Goal: Task Accomplishment & Management: Complete application form

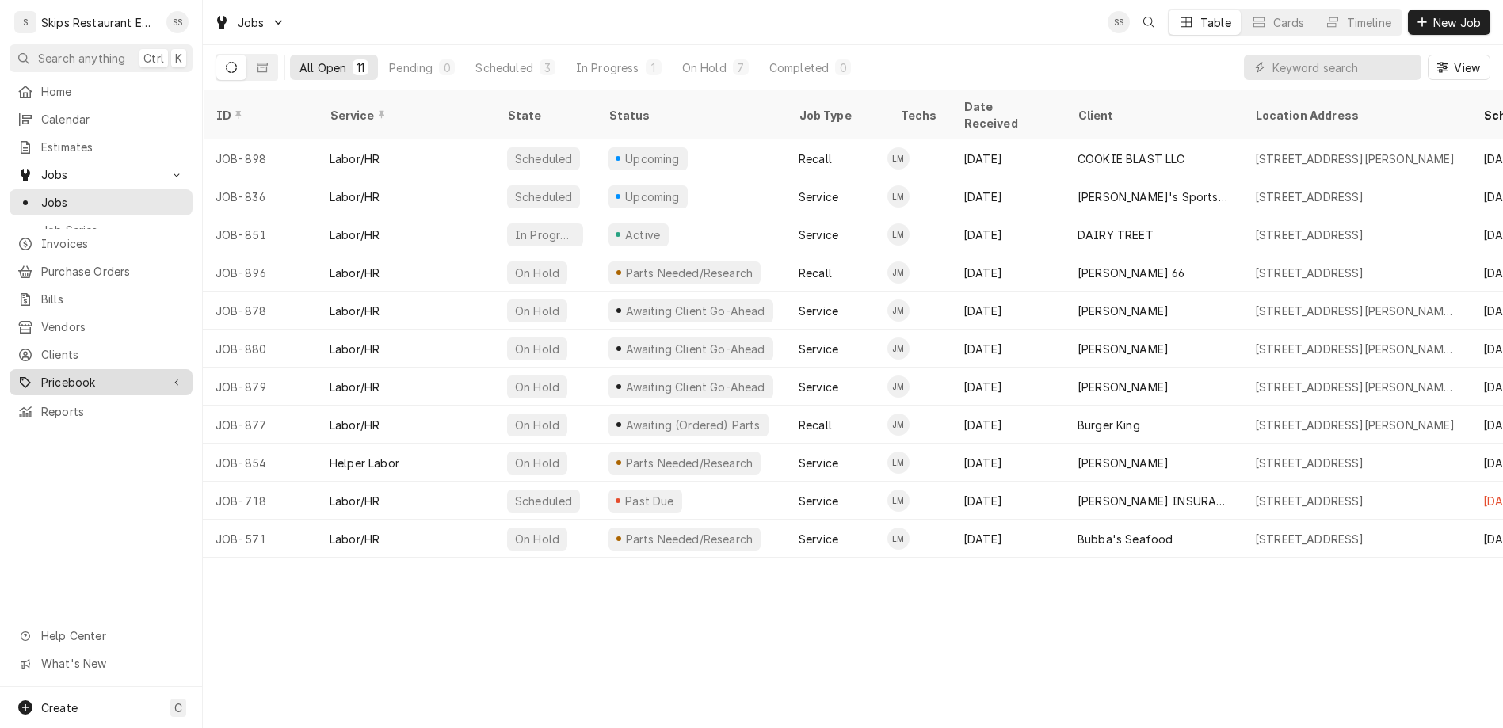
click at [51, 374] on span "Pricebook" at bounding box center [101, 382] width 120 height 17
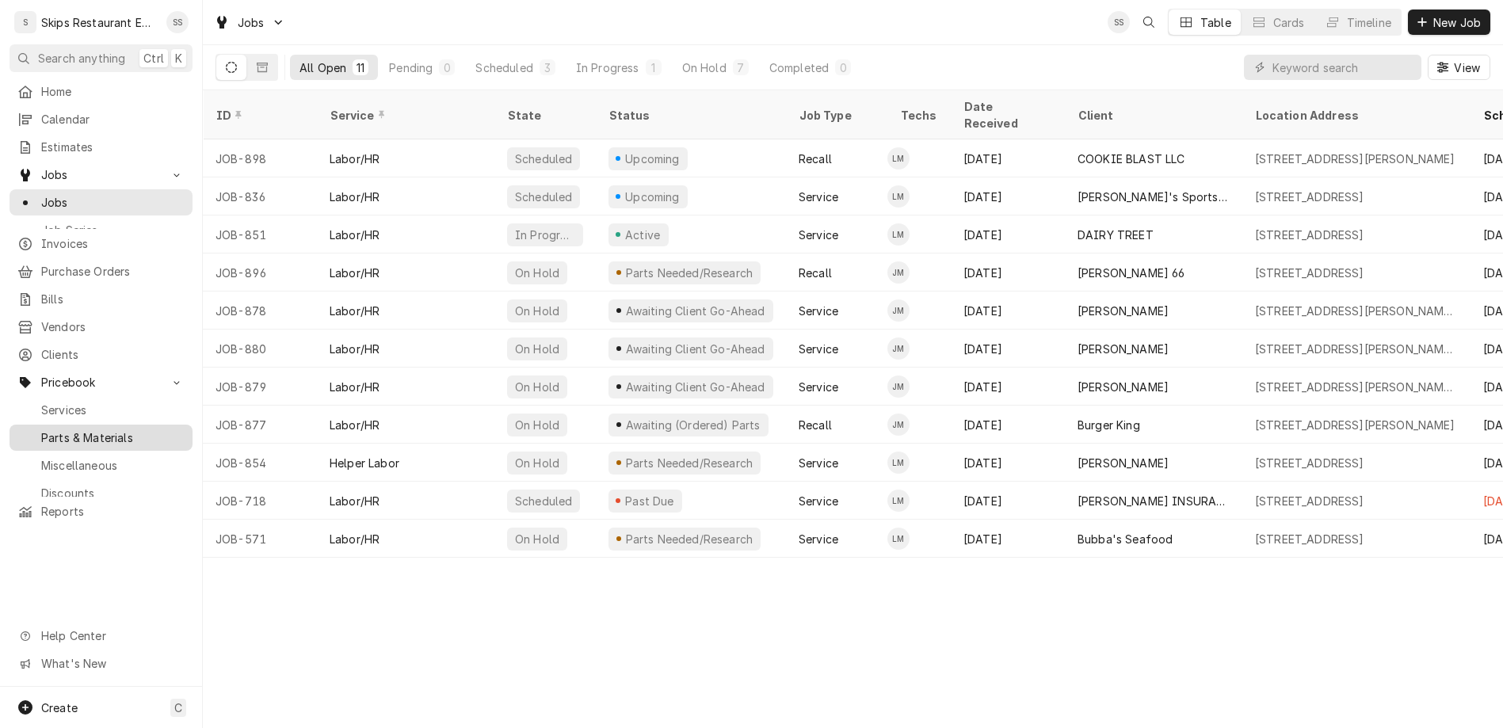
click at [52, 428] on div "Parts & Materials" at bounding box center [101, 438] width 177 height 20
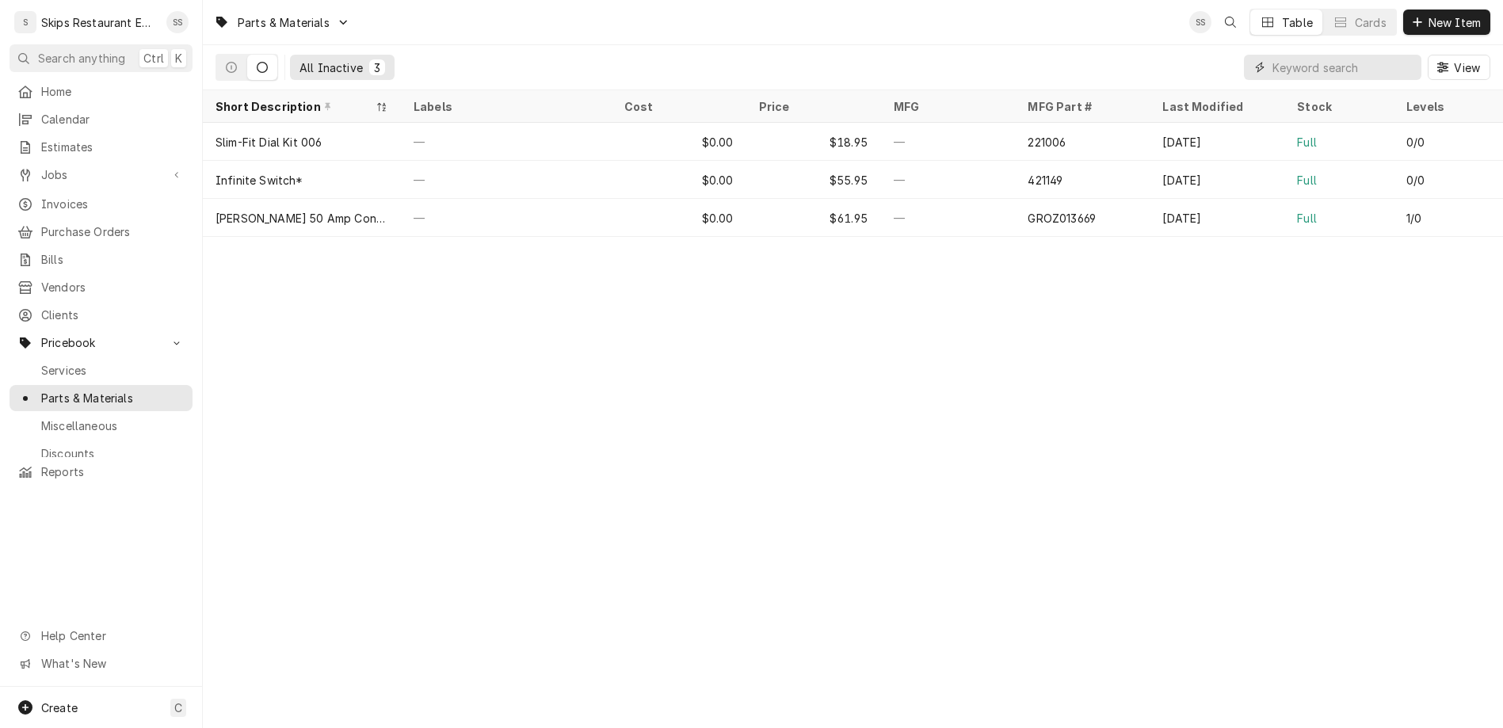
click at [1391, 55] on input "Dynamic Content Wrapper" at bounding box center [1342, 67] width 141 height 25
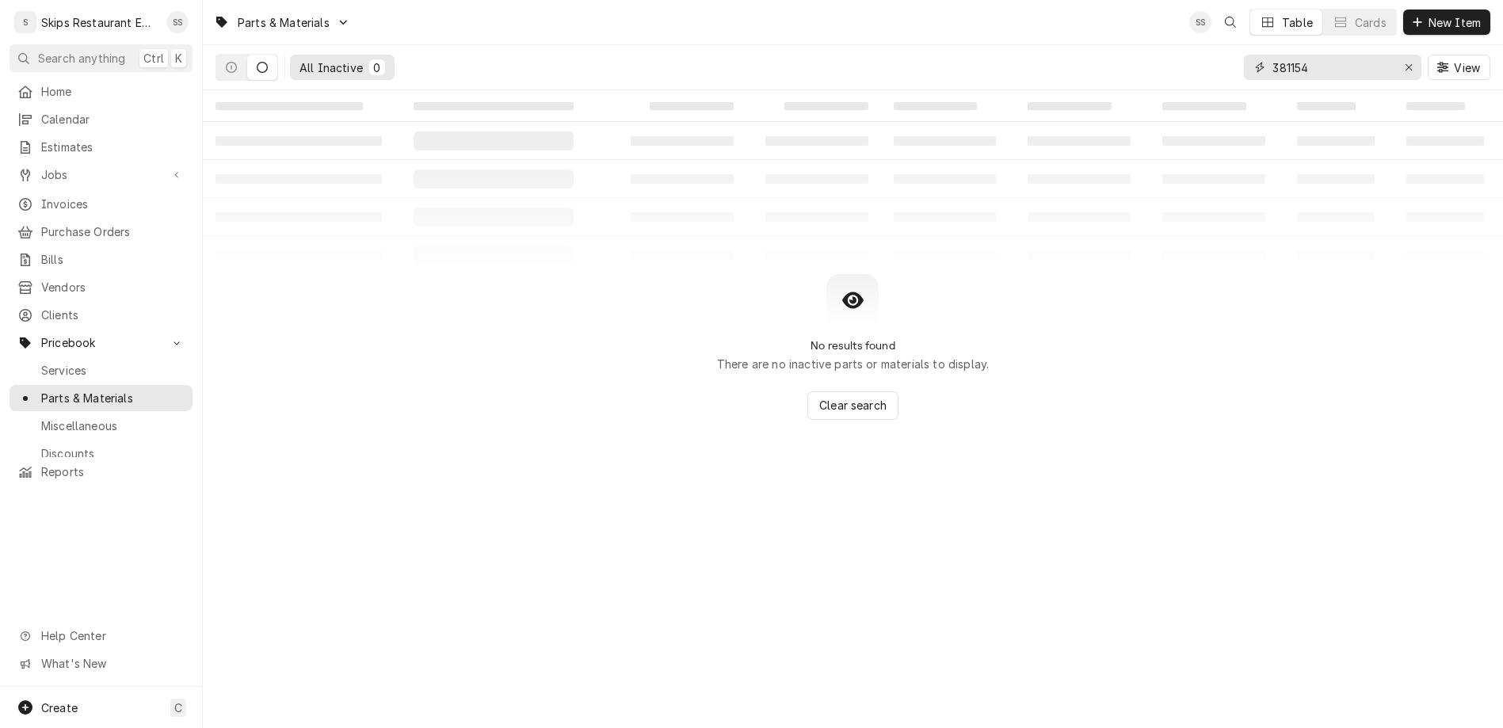
type input "381154"
drag, startPoint x: 1364, startPoint y: 49, endPoint x: 1295, endPoint y: 58, distance: 69.5
click at [1295, 56] on input "381154" at bounding box center [1331, 67] width 119 height 25
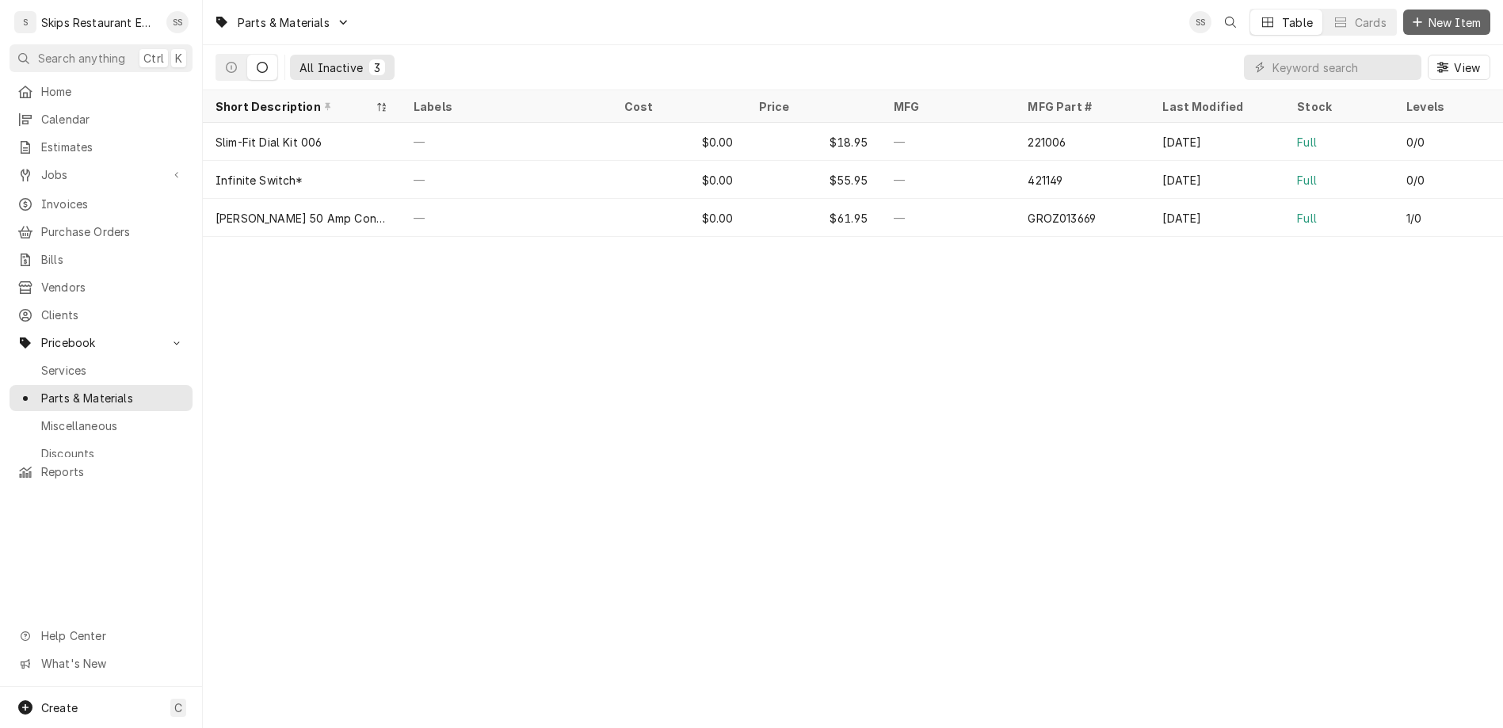
click at [1458, 18] on span "New Item" at bounding box center [1454, 22] width 59 height 17
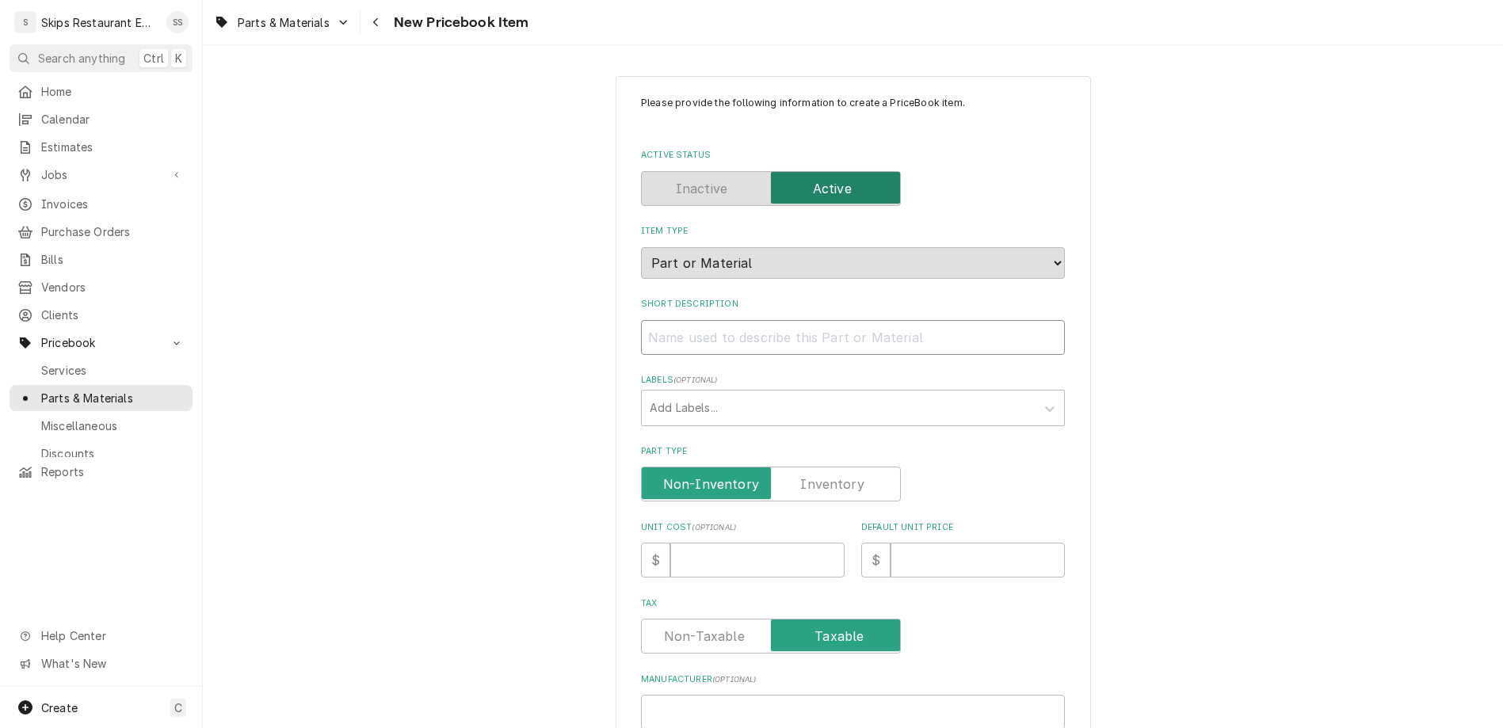
click at [715, 320] on input "Short Description" at bounding box center [853, 337] width 424 height 35
type input "S"
type textarea "x"
type input "Si"
type textarea "x"
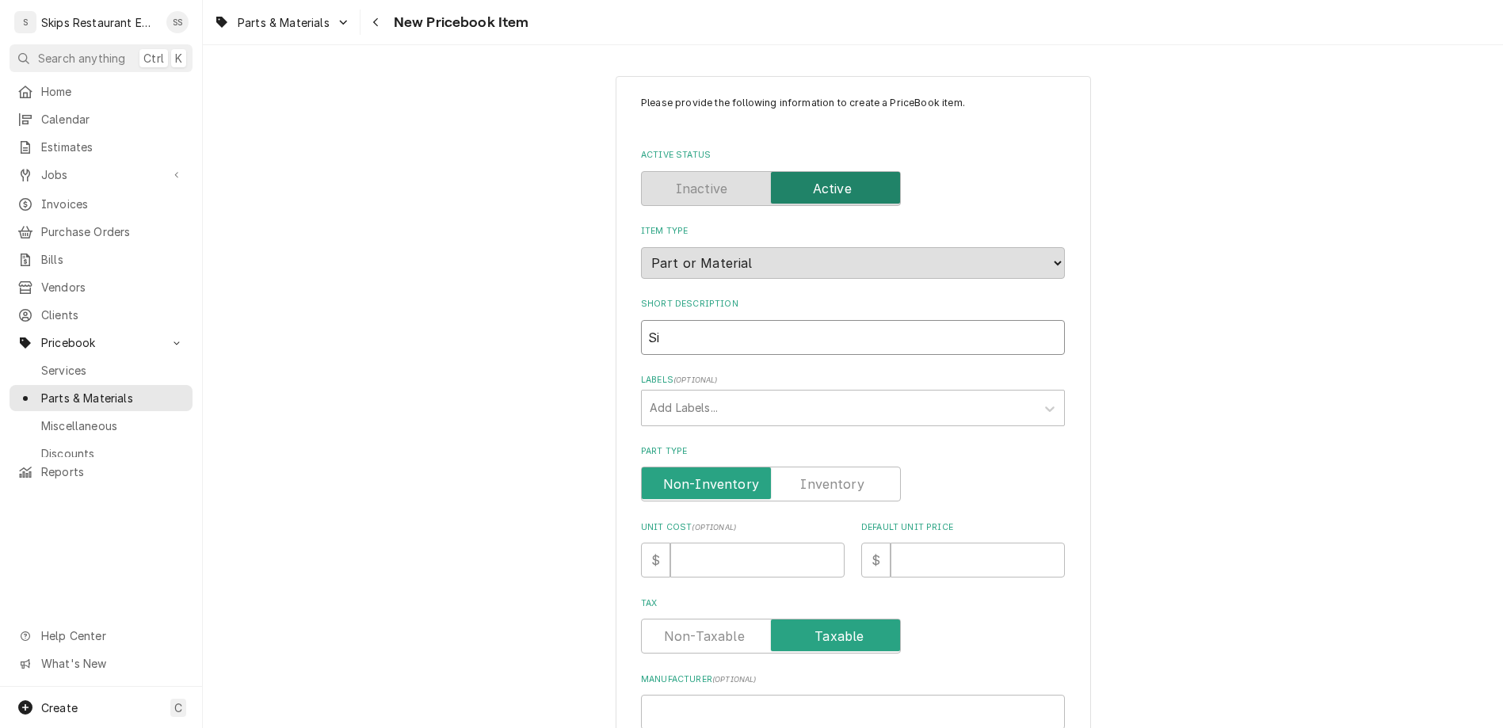
type input "Sit"
type textarea "x"
type input "Si"
type textarea "x"
type input "Sig"
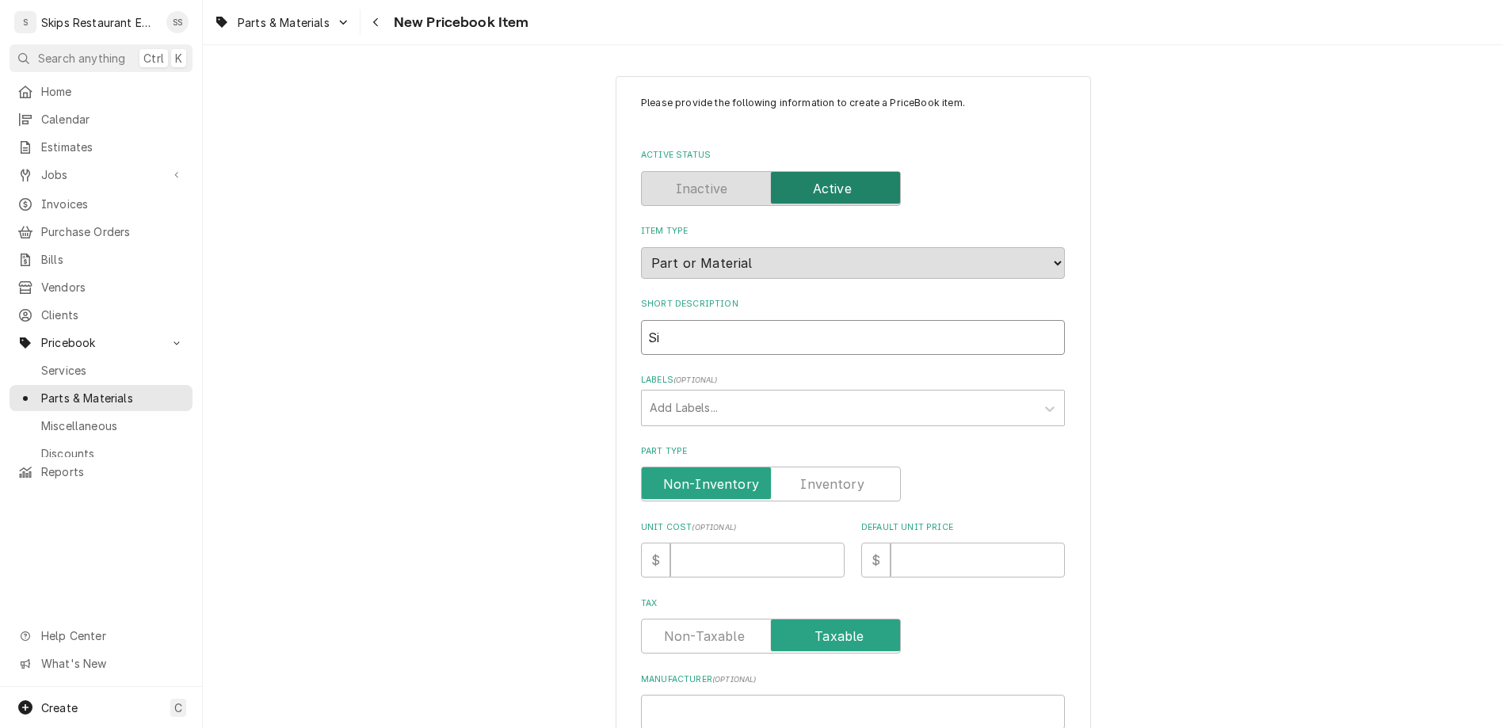
type textarea "x"
type input "Sign"
type textarea "x"
type input "Signe"
type textarea "x"
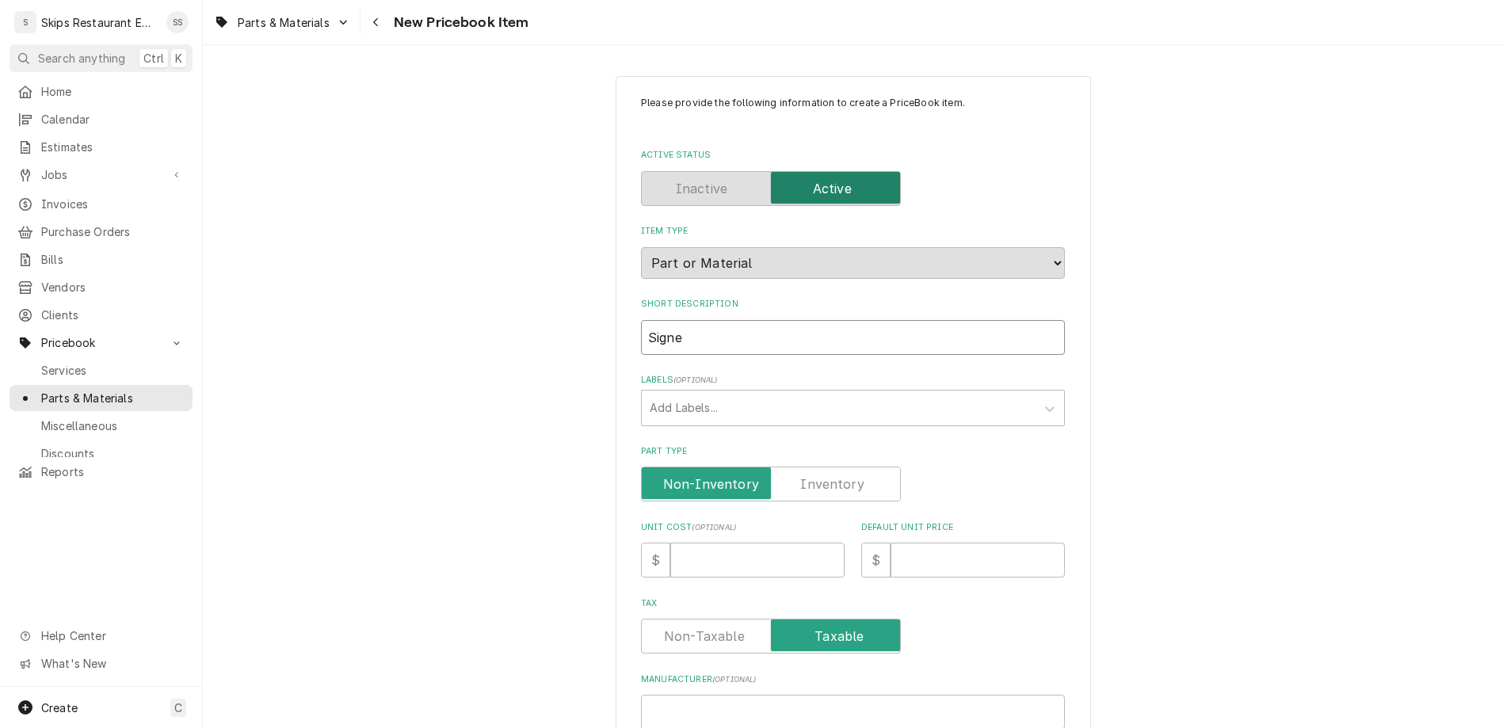
type input "Sign"
type textarea "x"
type input "Signa"
type textarea "x"
type input "Signal"
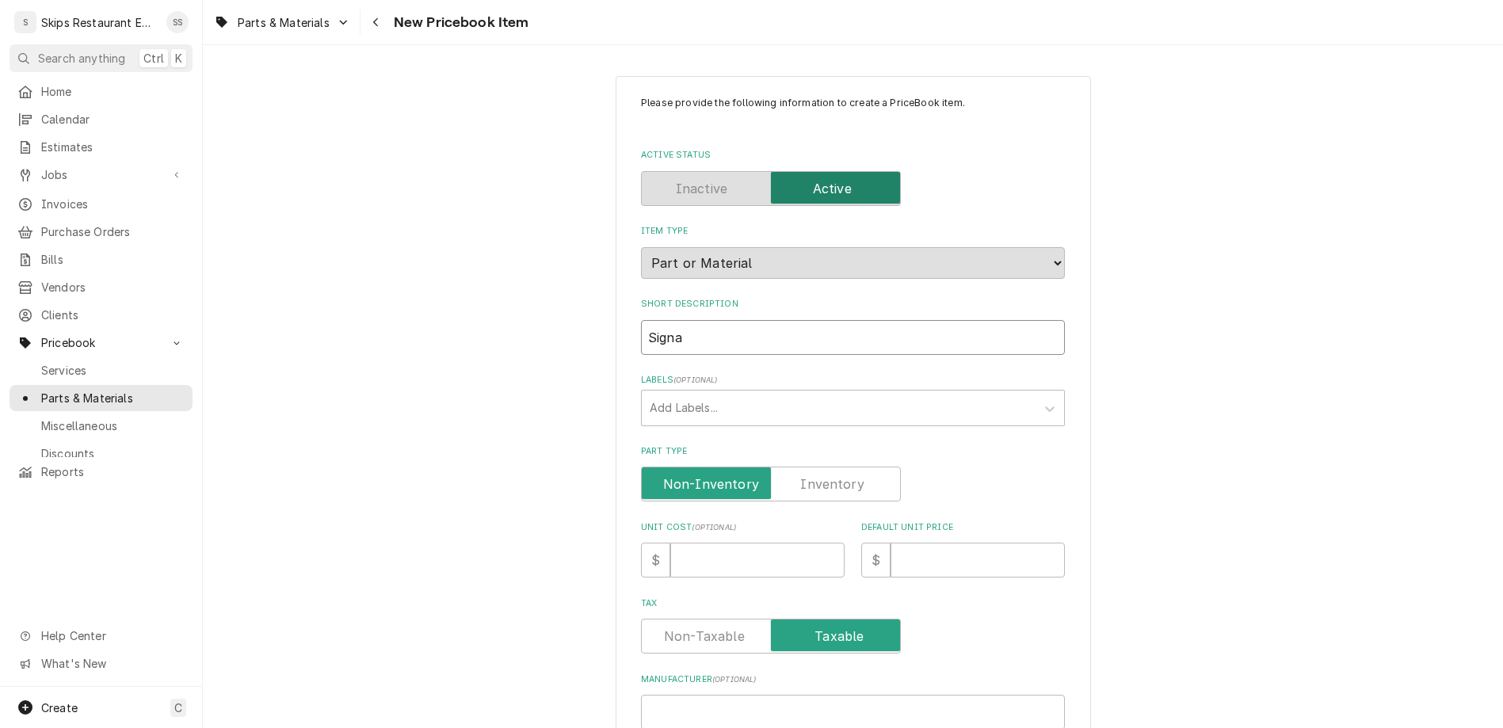
type textarea "x"
type input "Signal"
type textarea "x"
type input "Signal R"
type textarea "x"
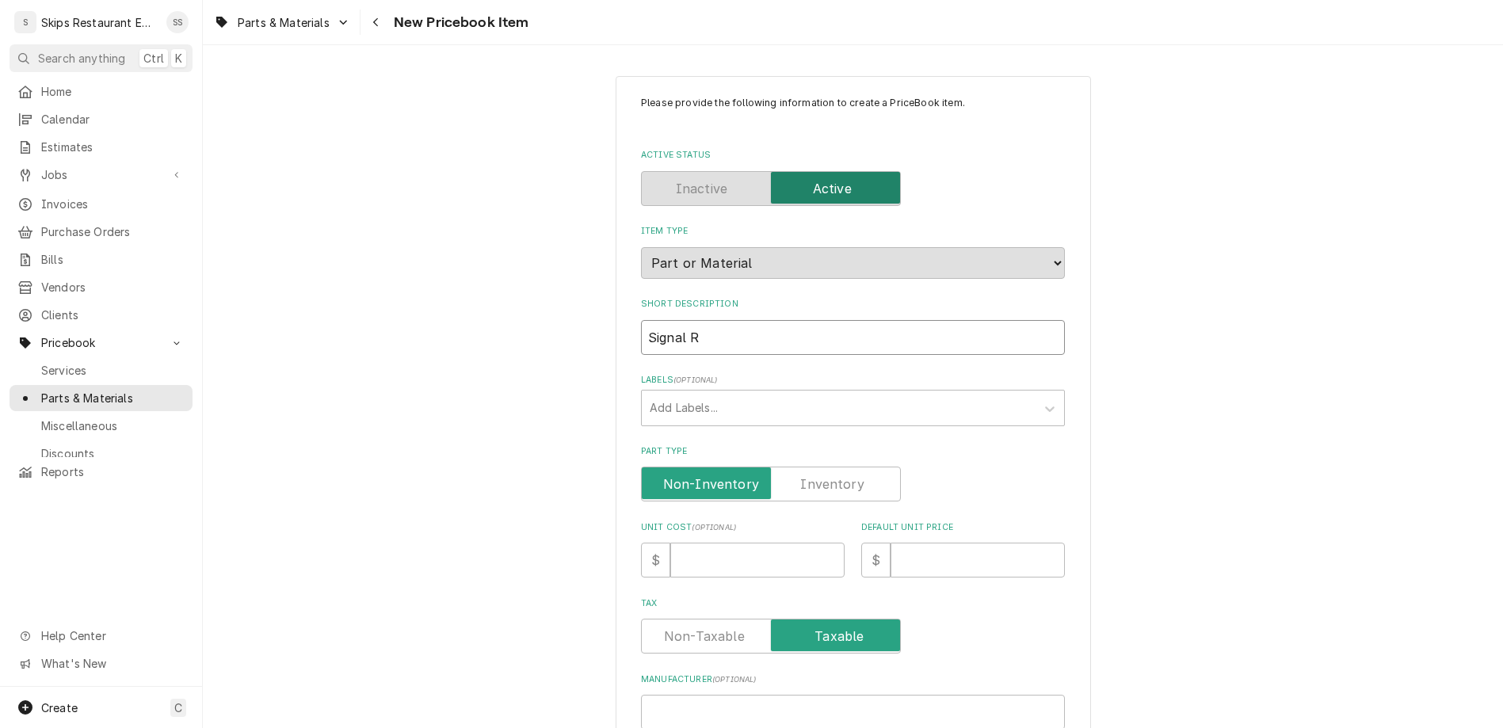
type input "Signal Ri"
type textarea "x"
type input "Signal R"
type textarea "x"
type input "Signal"
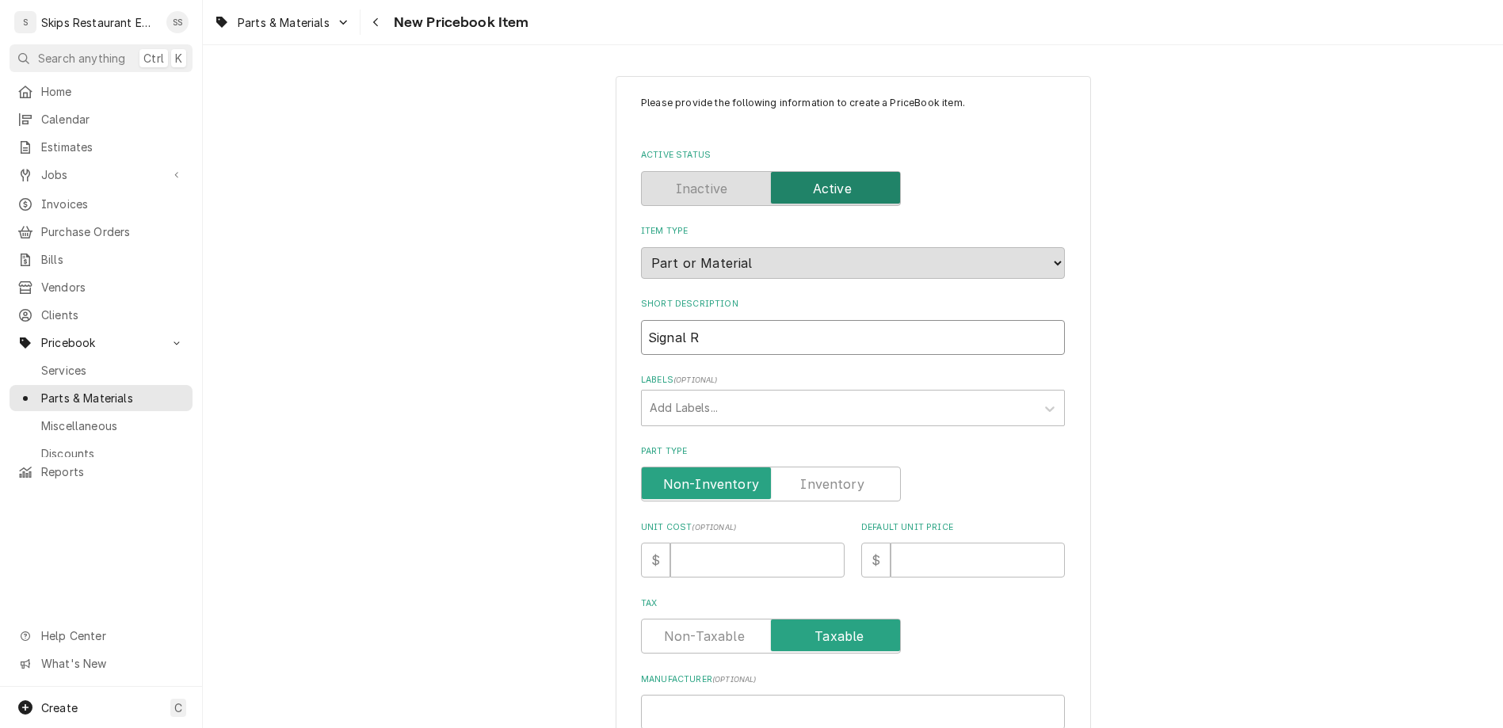
type textarea "x"
type input "Signal L"
type textarea "x"
type input "Signal Li"
type textarea "x"
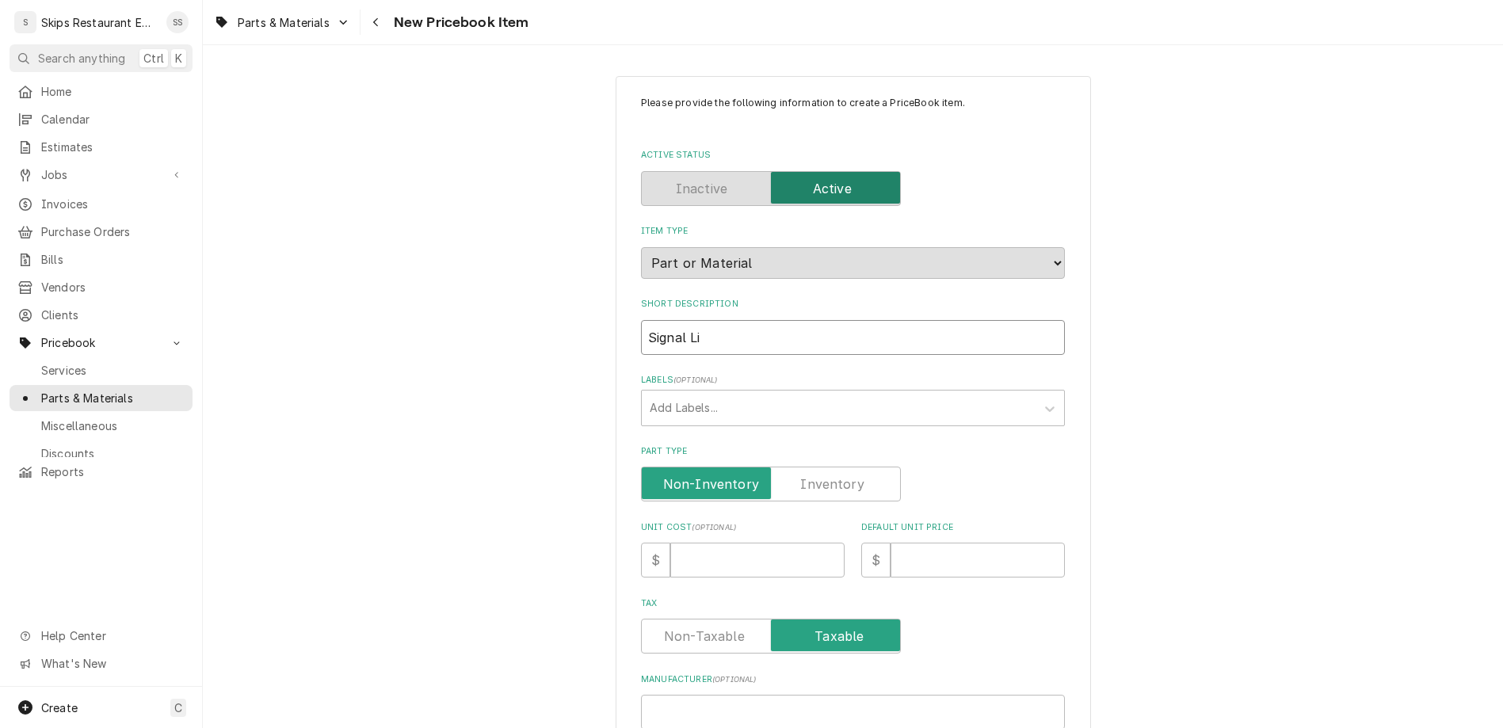
type input "Signal Lig"
type textarea "x"
type input "Signal Ligh"
type textarea "x"
type input "Signal Light"
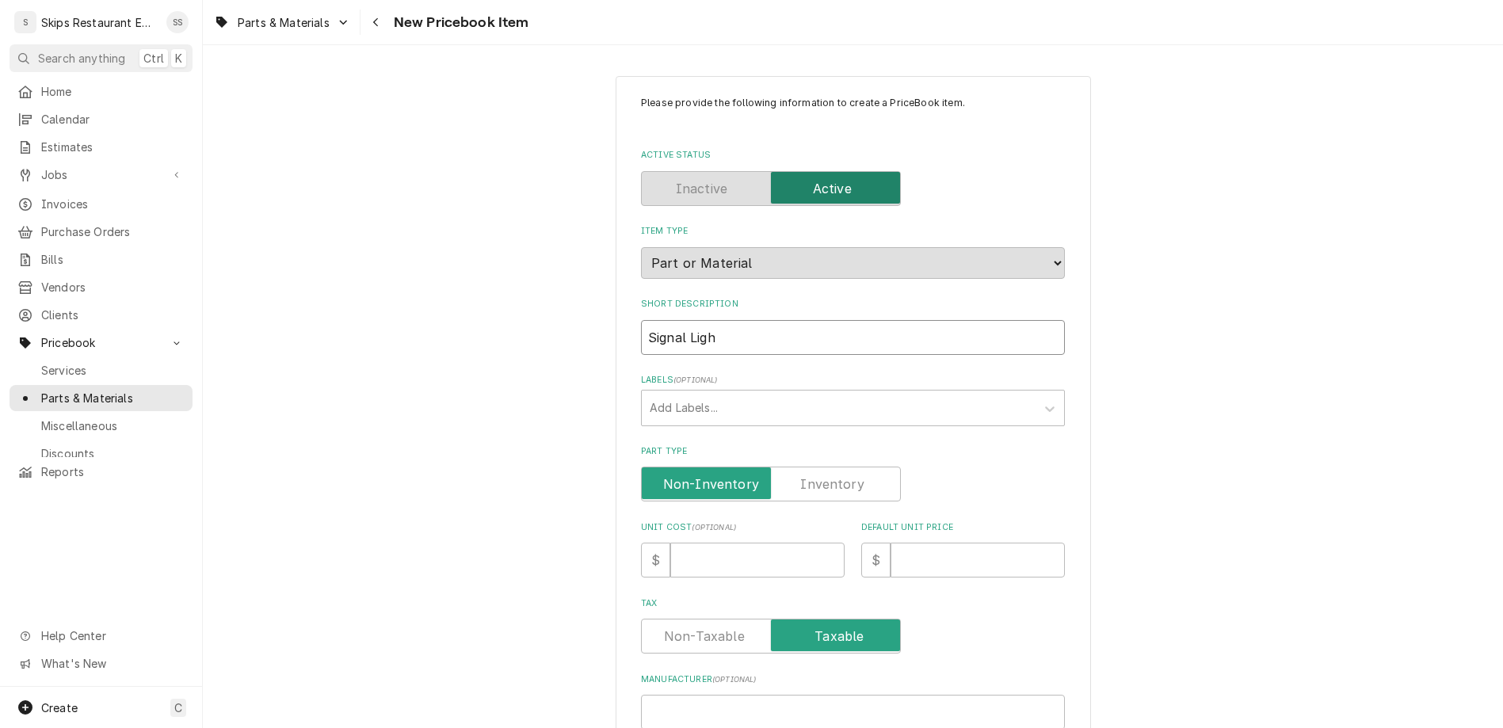
type textarea "x"
type input "Signal Light"
type textarea "x"
type input "Signal Light A"
type textarea "x"
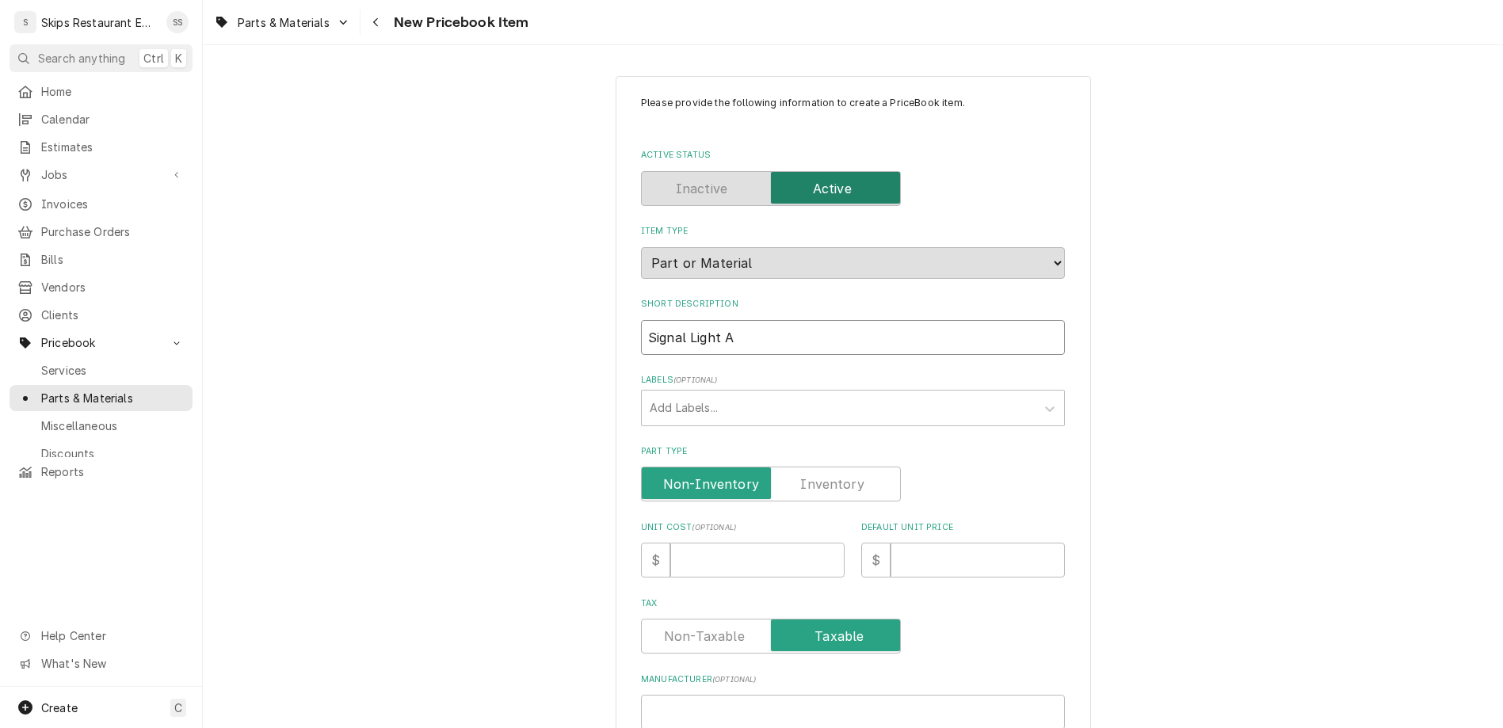
type input "Signal Light Am"
type textarea "x"
type input "Signal Light Amb"
type textarea "x"
type input "Signal Light Ambe"
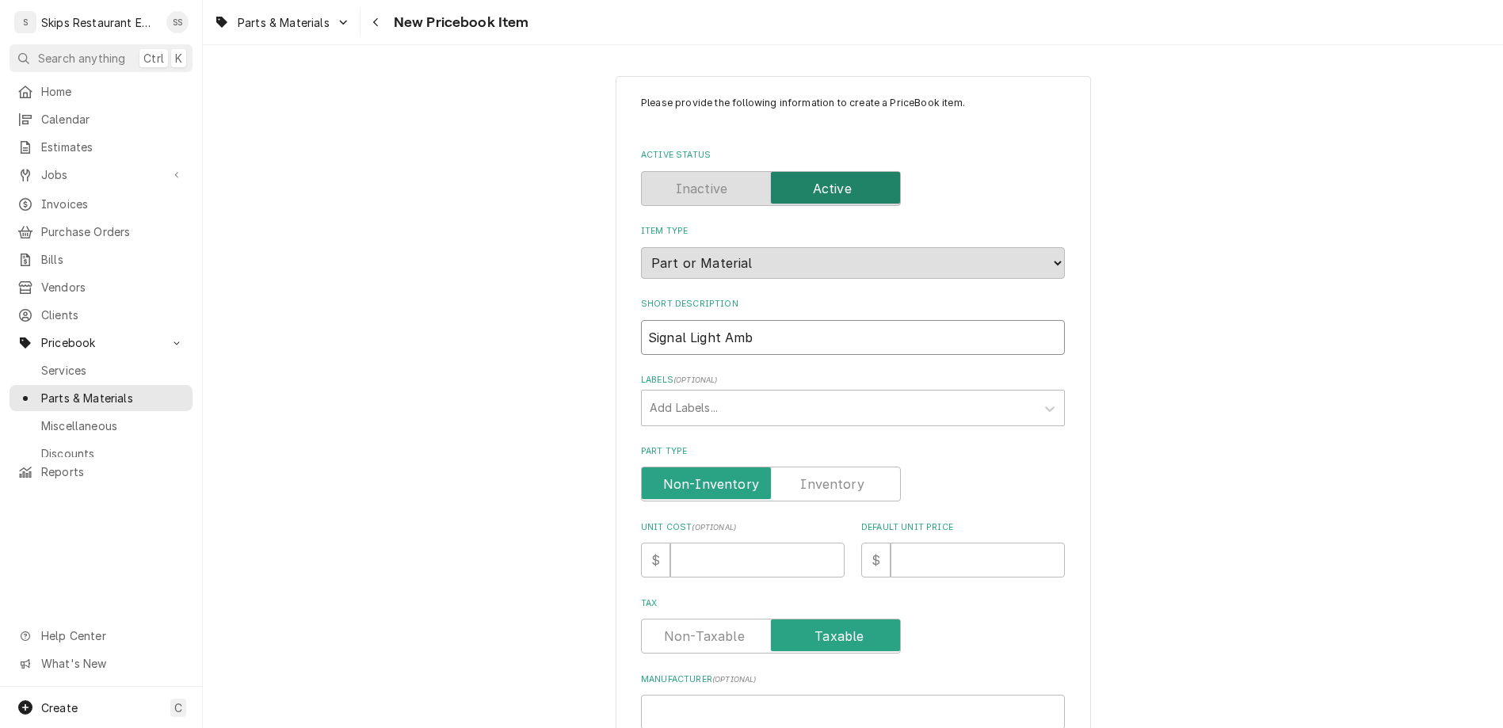
type textarea "x"
type input "Signal Light Amber"
type textarea "x"
type input "Signal Light Amber"
type textarea "x"
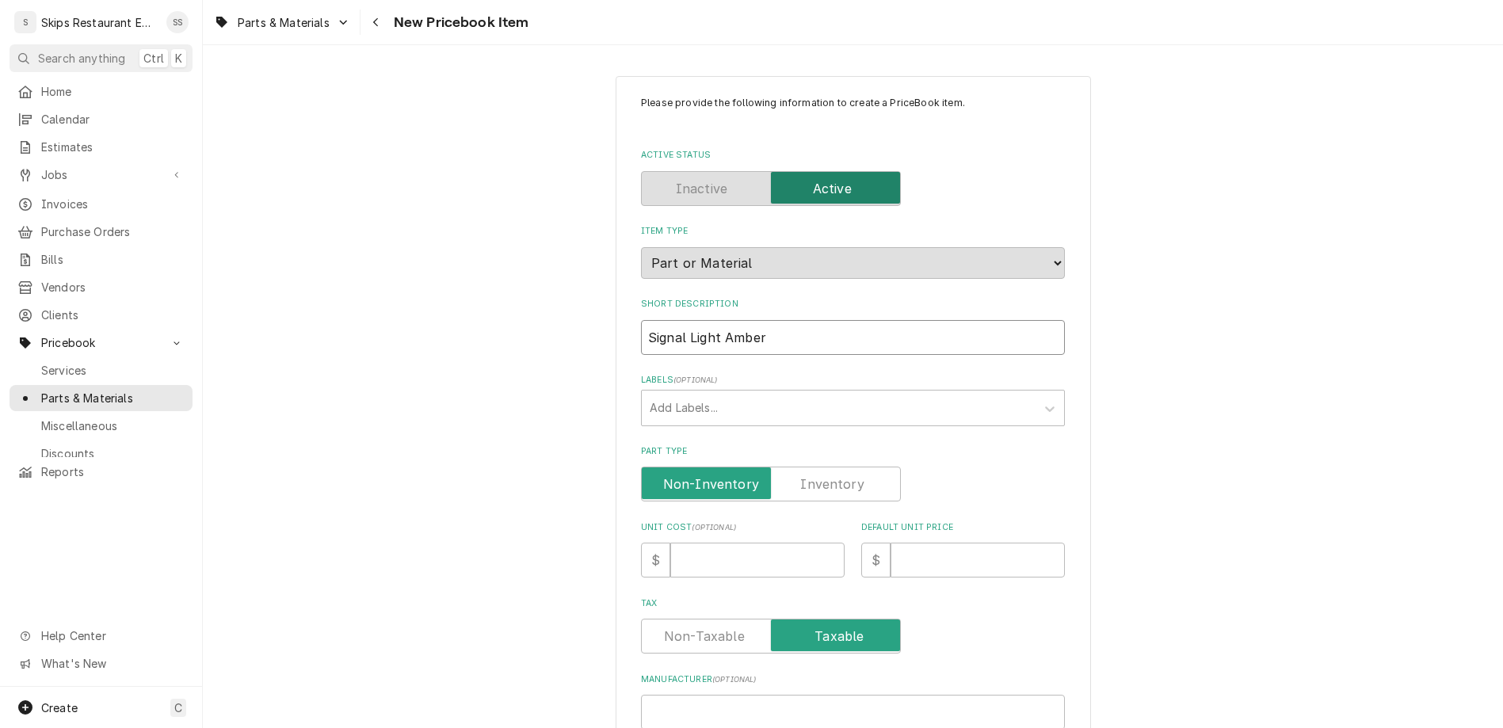
type input "Signal Light Amber 2"
type textarea "x"
type input "Signal Light Amber 25"
type textarea "x"
type input "Signal Light Amber 250"
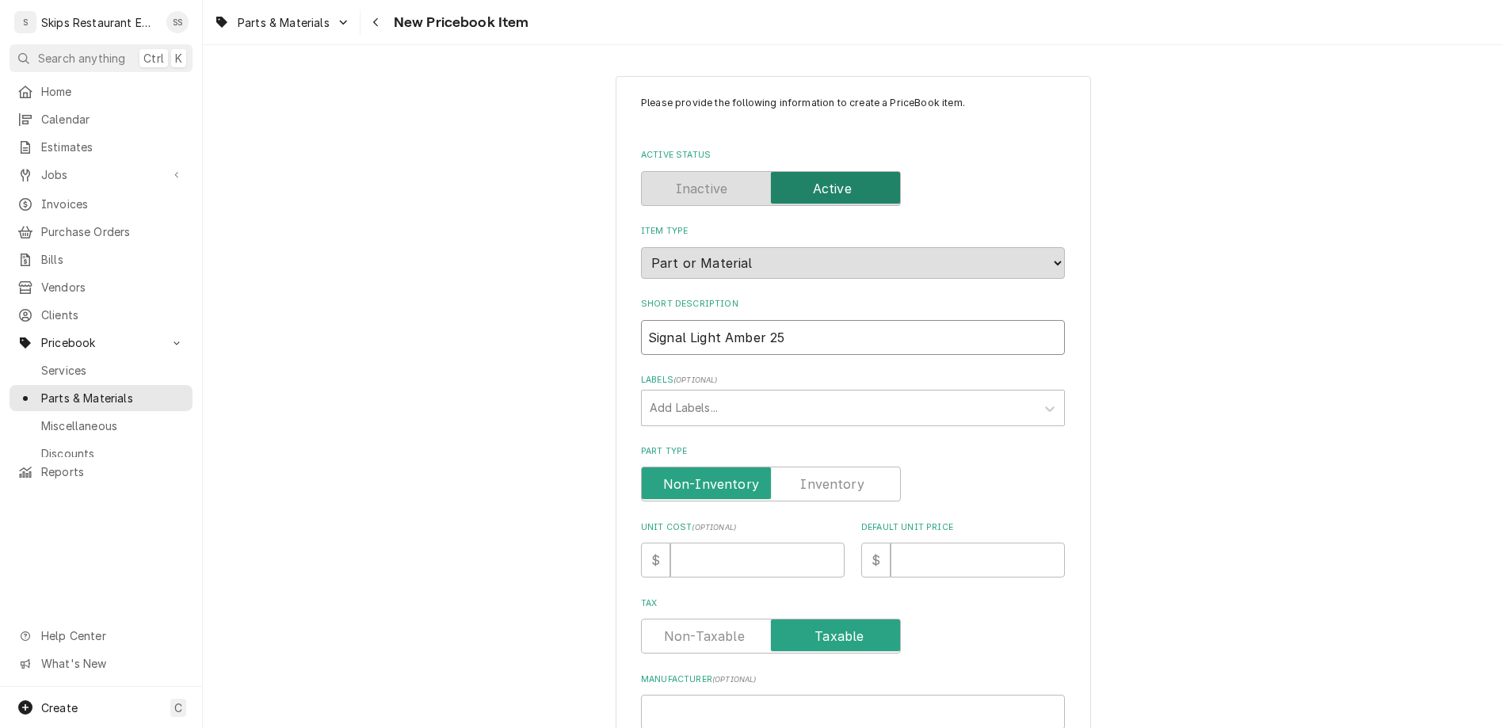
type textarea "x"
type input "Signal Light Amber 250V"
type textarea "x"
type input "Signal Light Amber 250V"
click at [798, 467] on label "Part Type" at bounding box center [771, 484] width 260 height 35
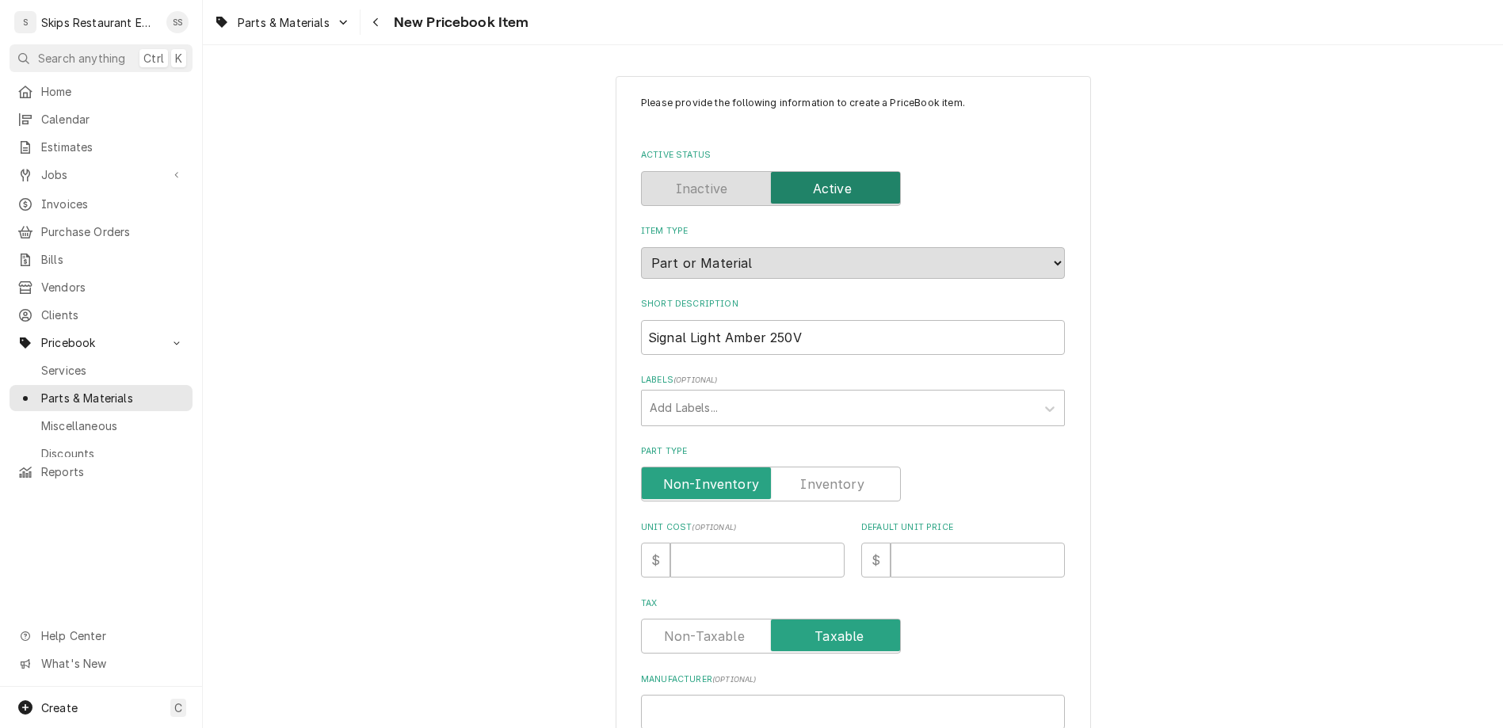
click at [798, 467] on input "Part Type" at bounding box center [771, 484] width 246 height 35
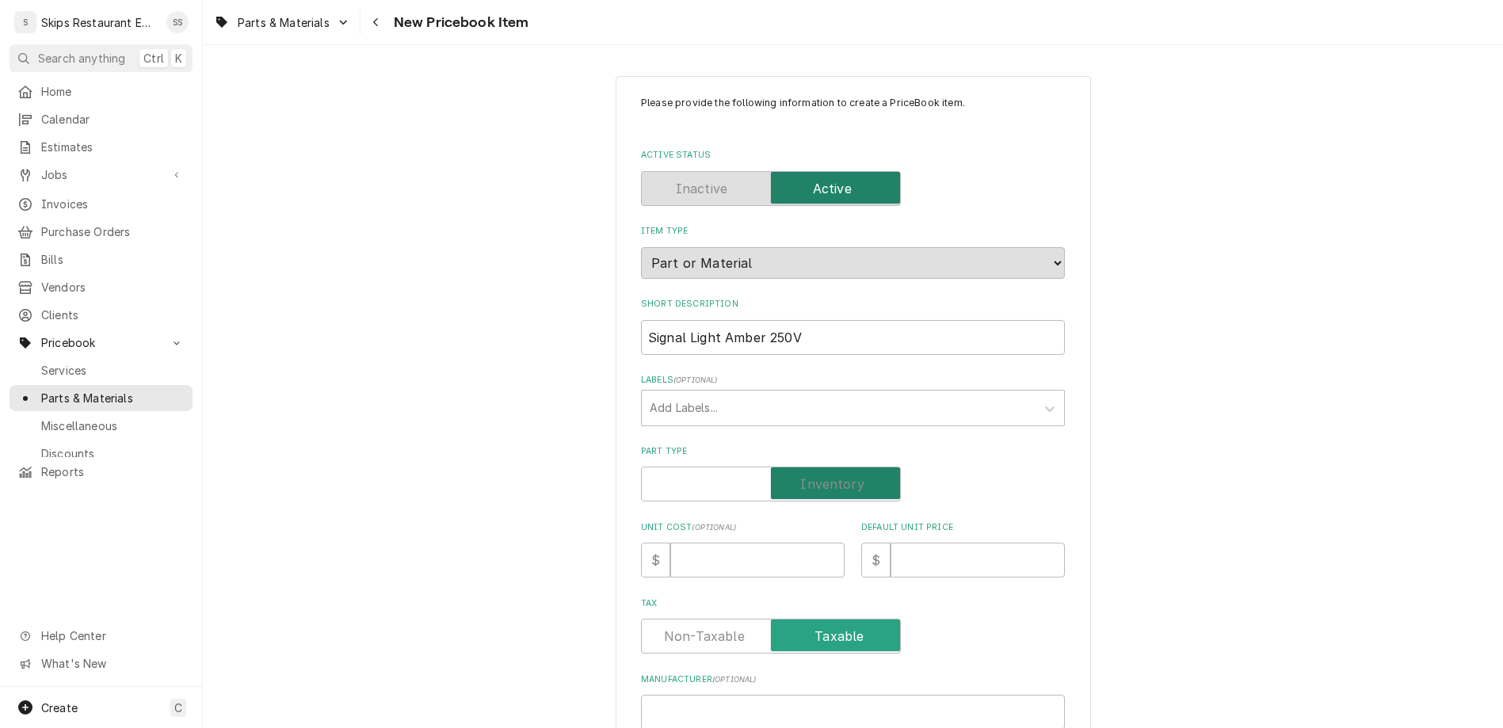
checkbox input "true"
type textarea "x"
click at [907, 543] on input "Default Unit Price" at bounding box center [978, 560] width 174 height 35
type input "8"
type textarea "x"
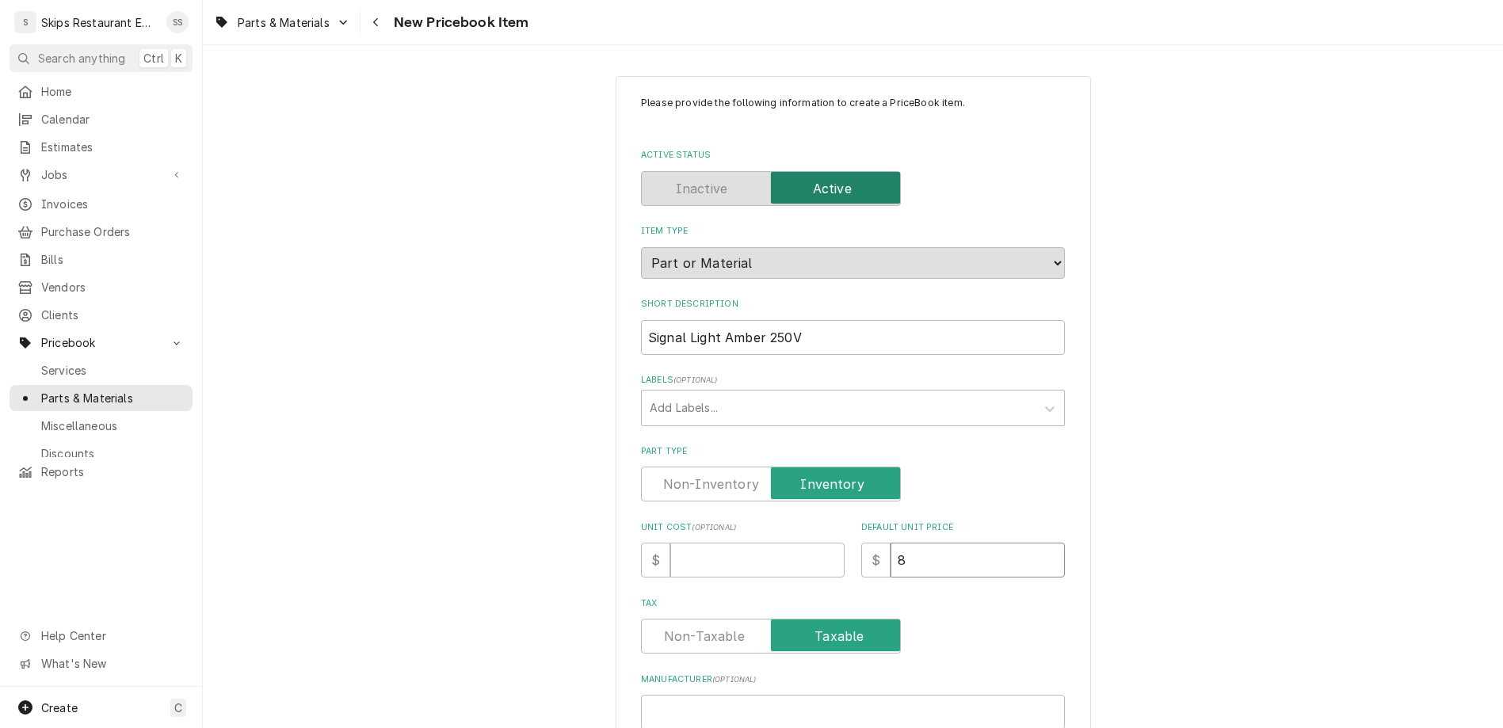
type input "8.9"
type textarea "x"
type input "8.95"
type textarea "x"
type input "8.95"
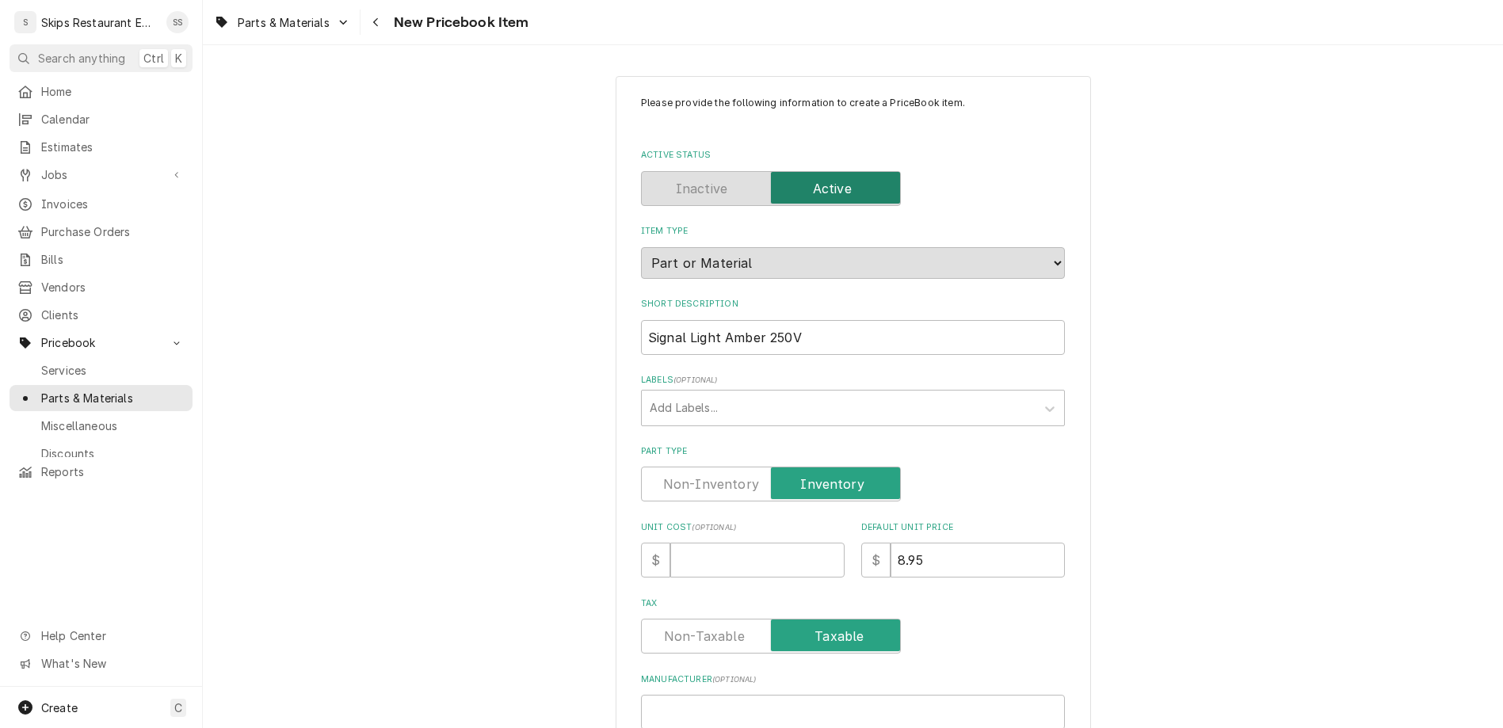
paste input "381154"
type input "381154"
type textarea "x"
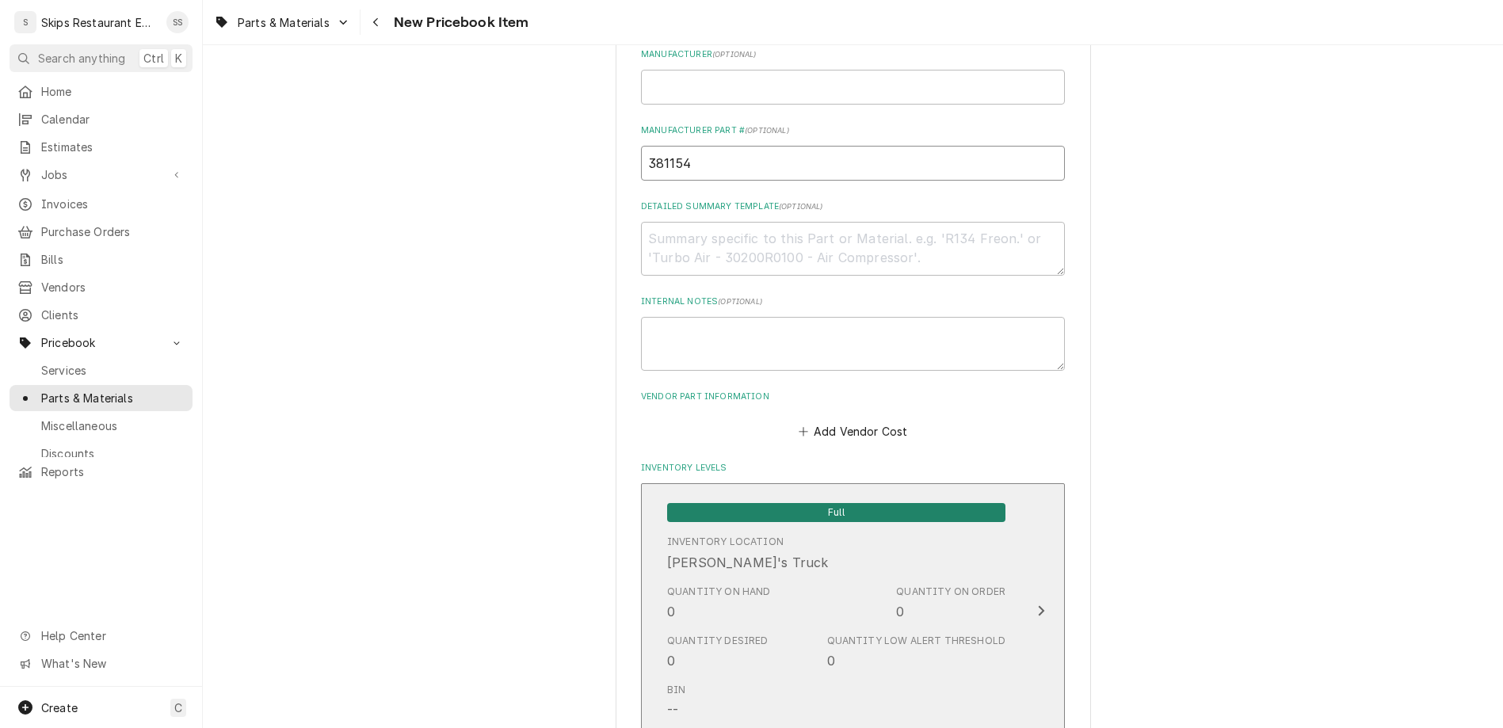
scroll to position [680, 0]
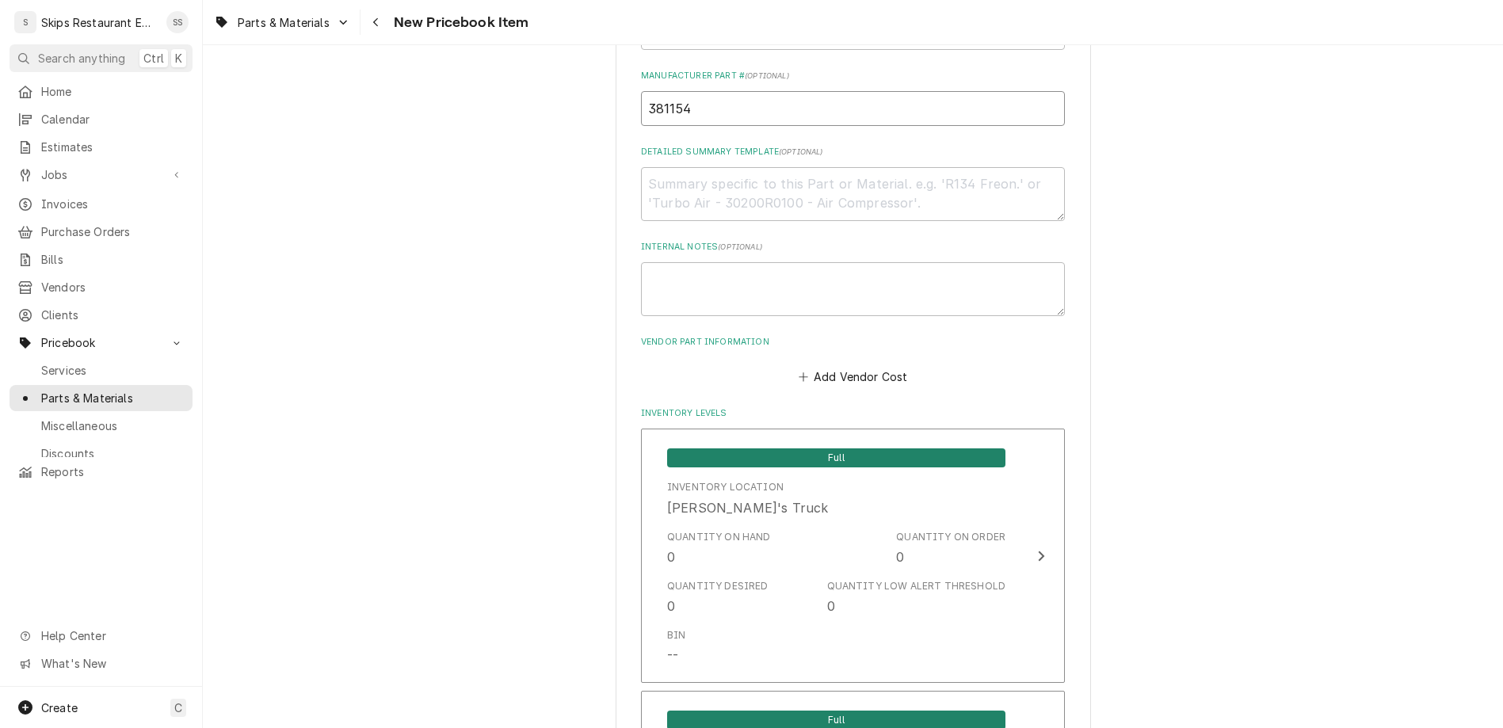
type input "381154"
drag, startPoint x: 727, startPoint y: 663, endPoint x: 677, endPoint y: 662, distance: 49.9
type input "1"
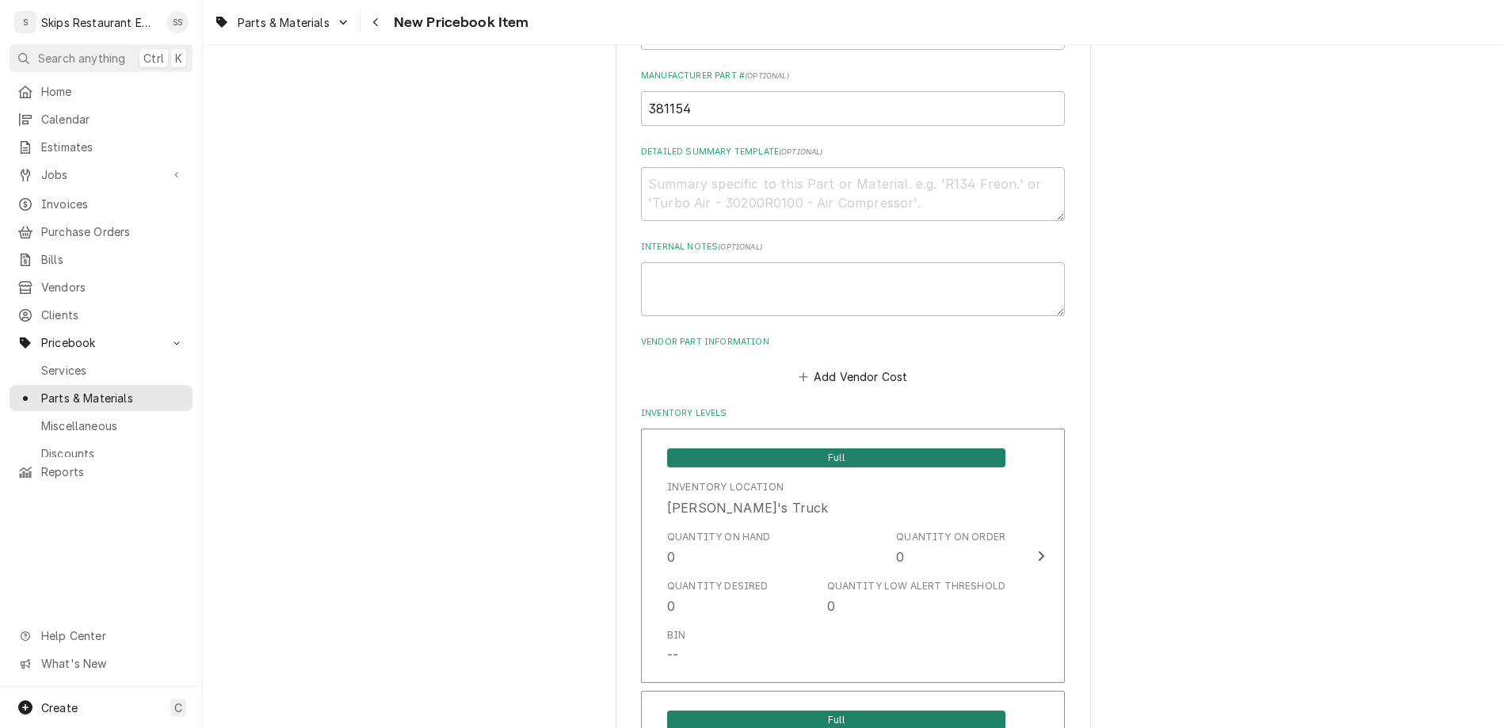
scroll to position [915, 0]
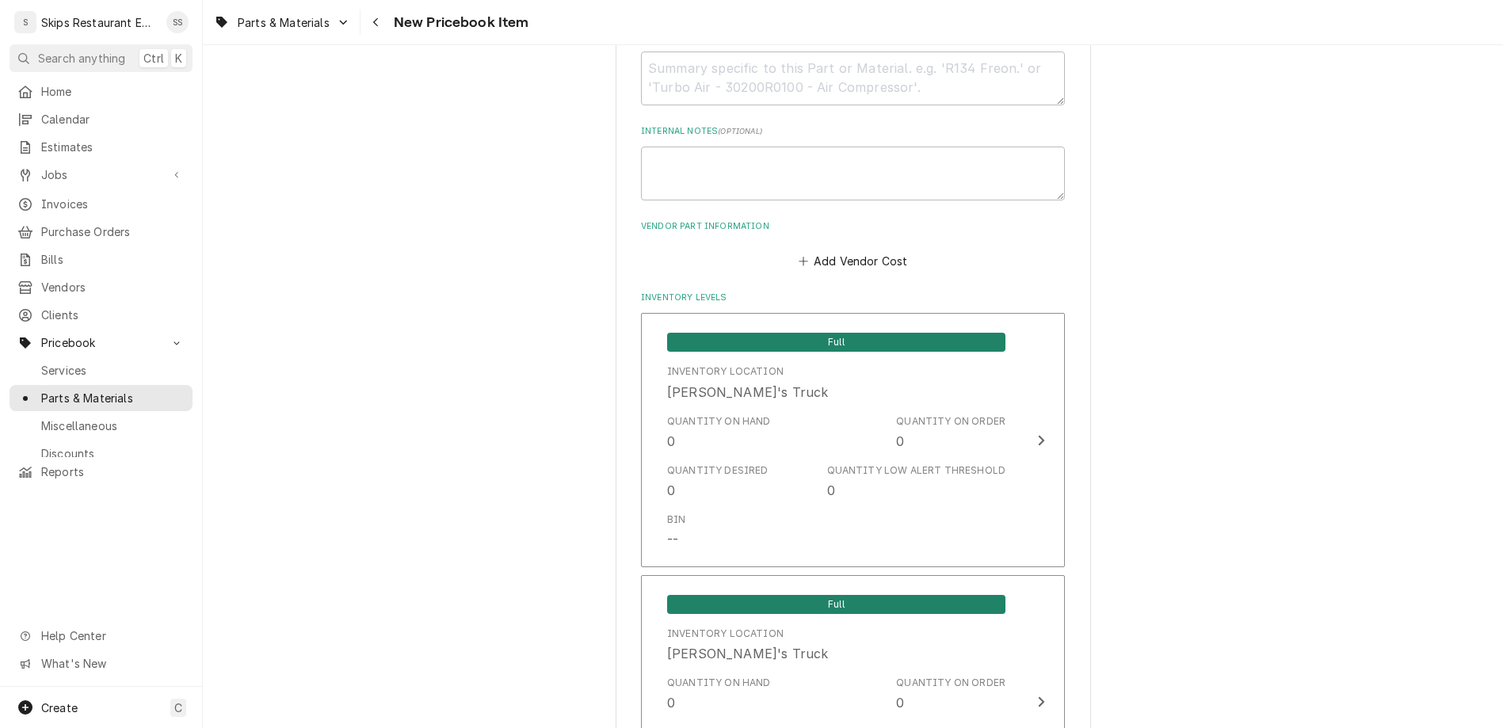
type textarea "x"
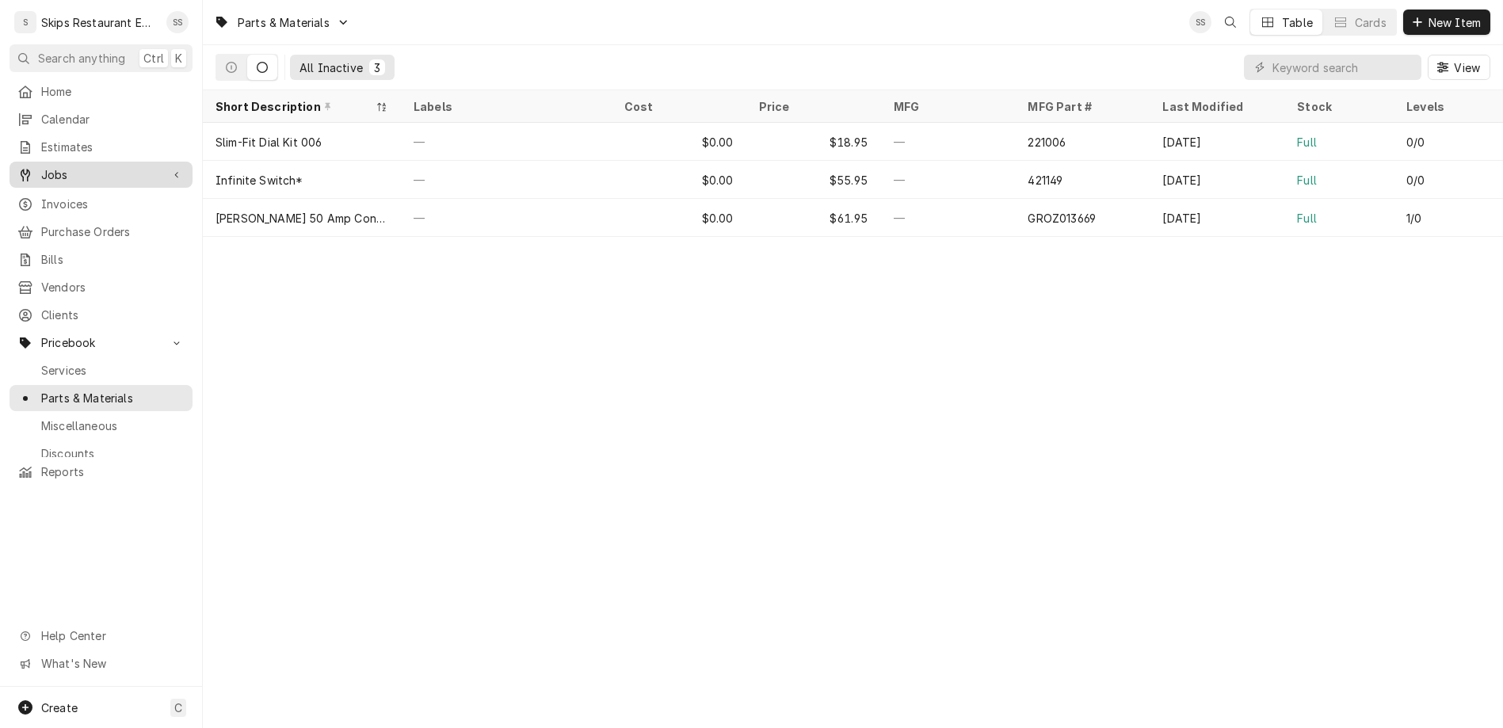
click at [41, 166] on span "Jobs" at bounding box center [101, 174] width 120 height 17
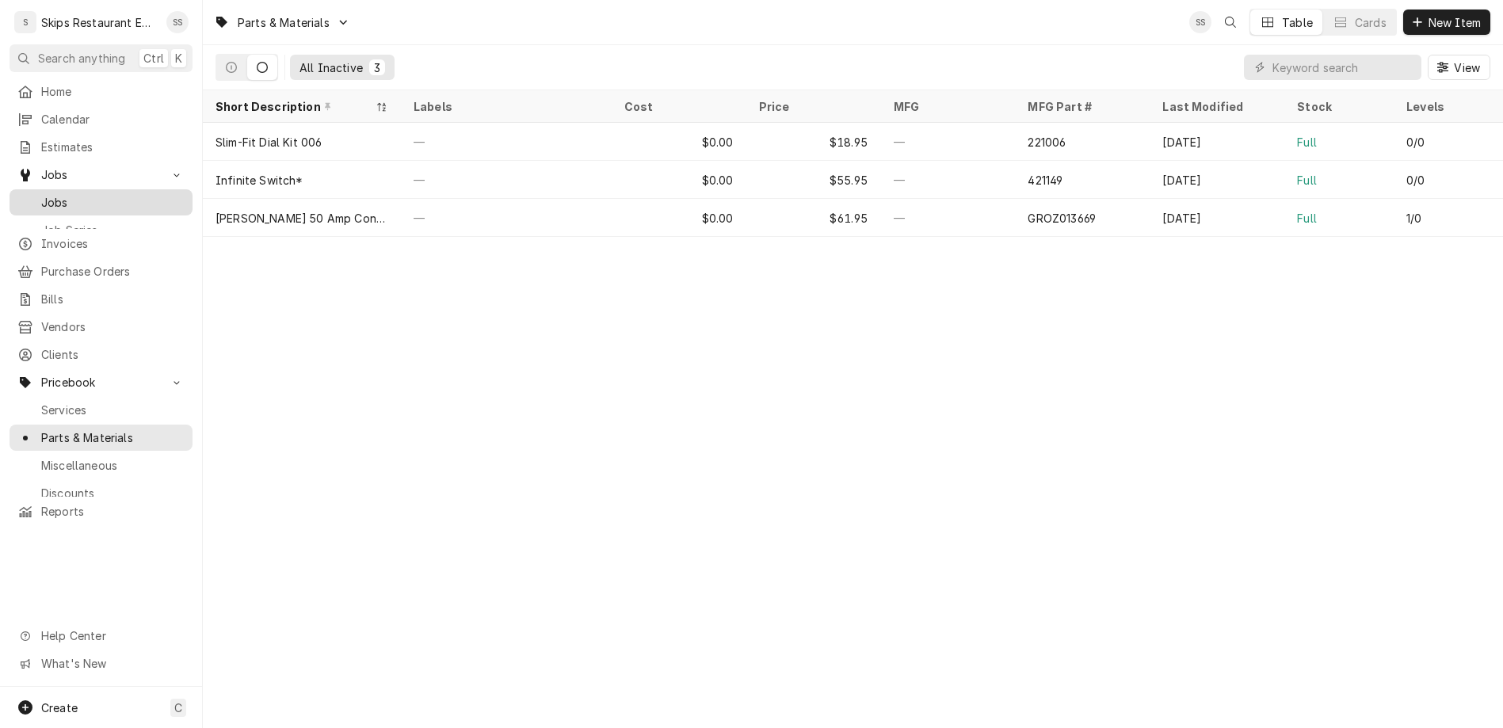
click at [42, 193] on div "Jobs" at bounding box center [101, 203] width 177 height 20
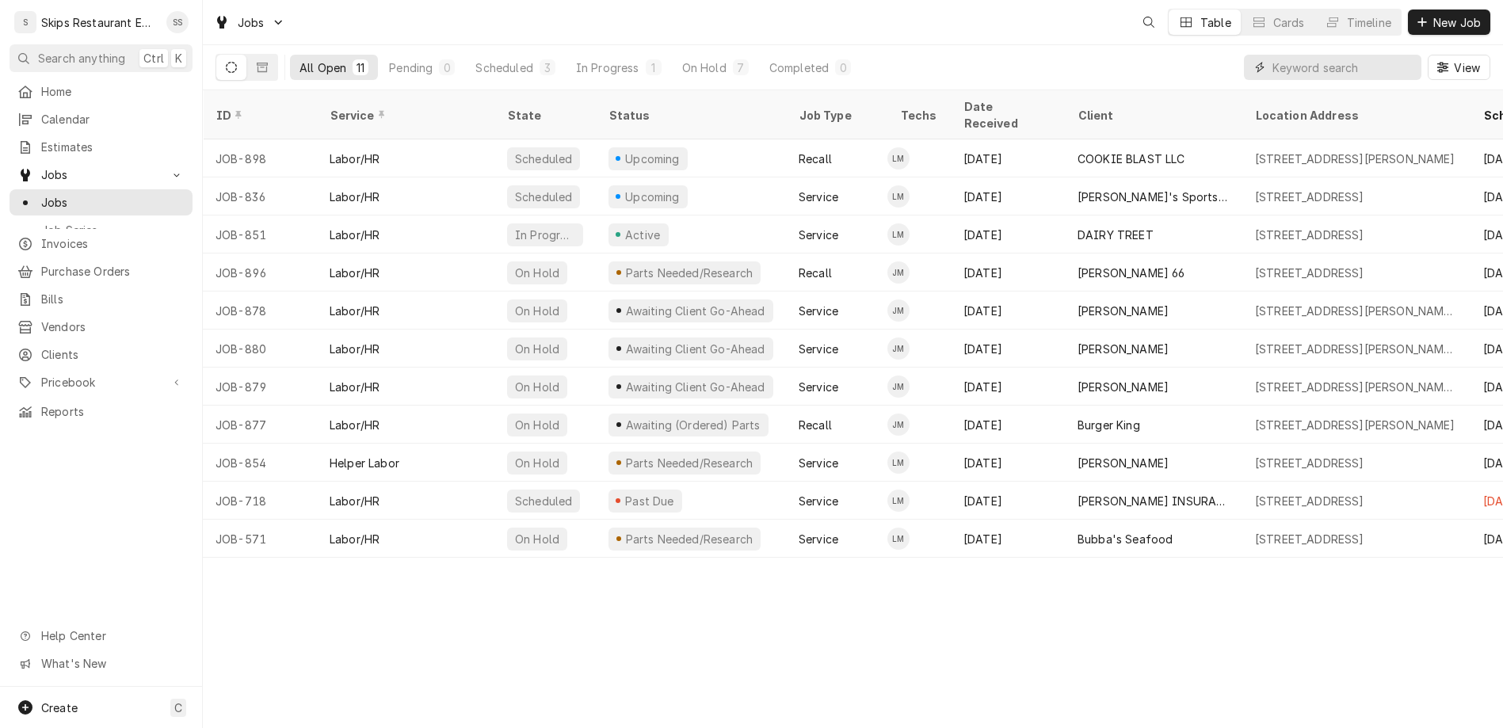
click at [1376, 55] on input "Dynamic Content Wrapper" at bounding box center [1342, 67] width 141 height 25
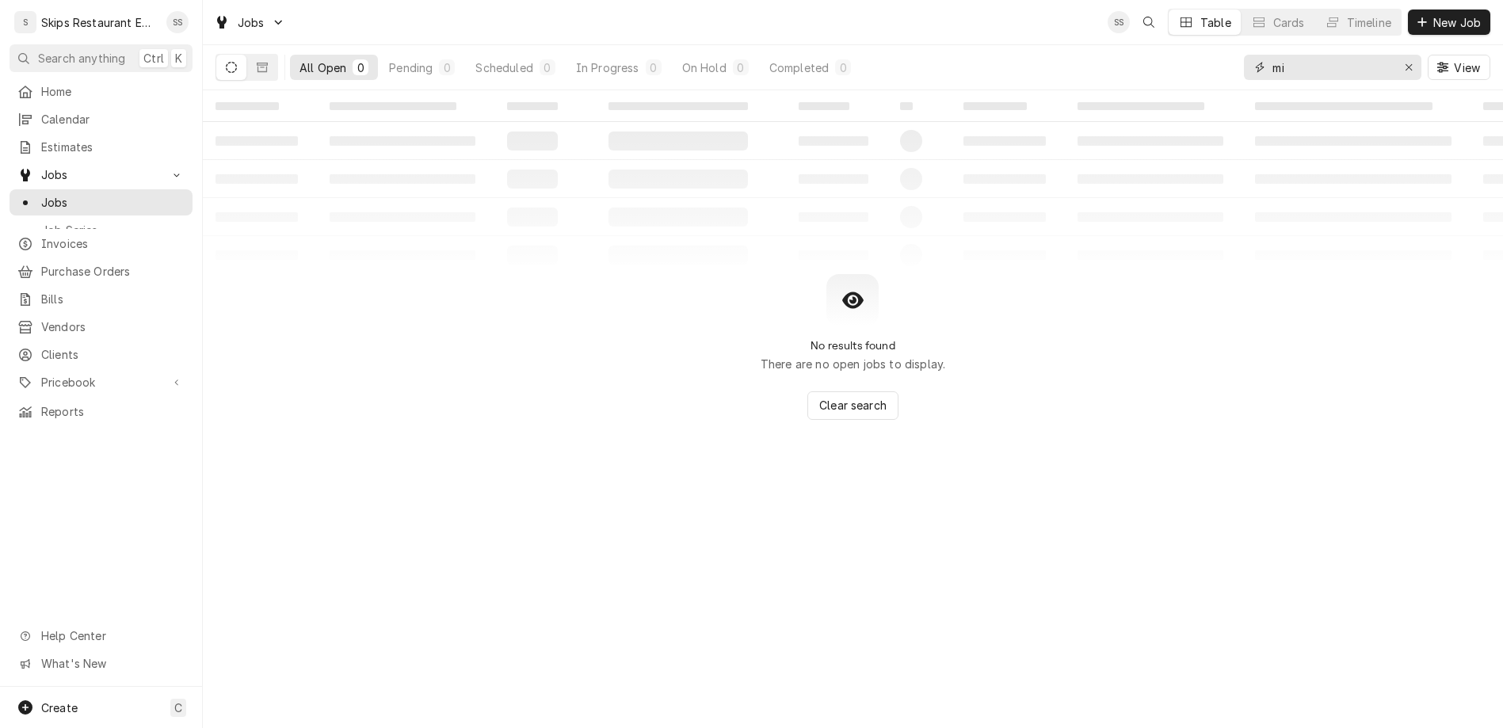
type input "m"
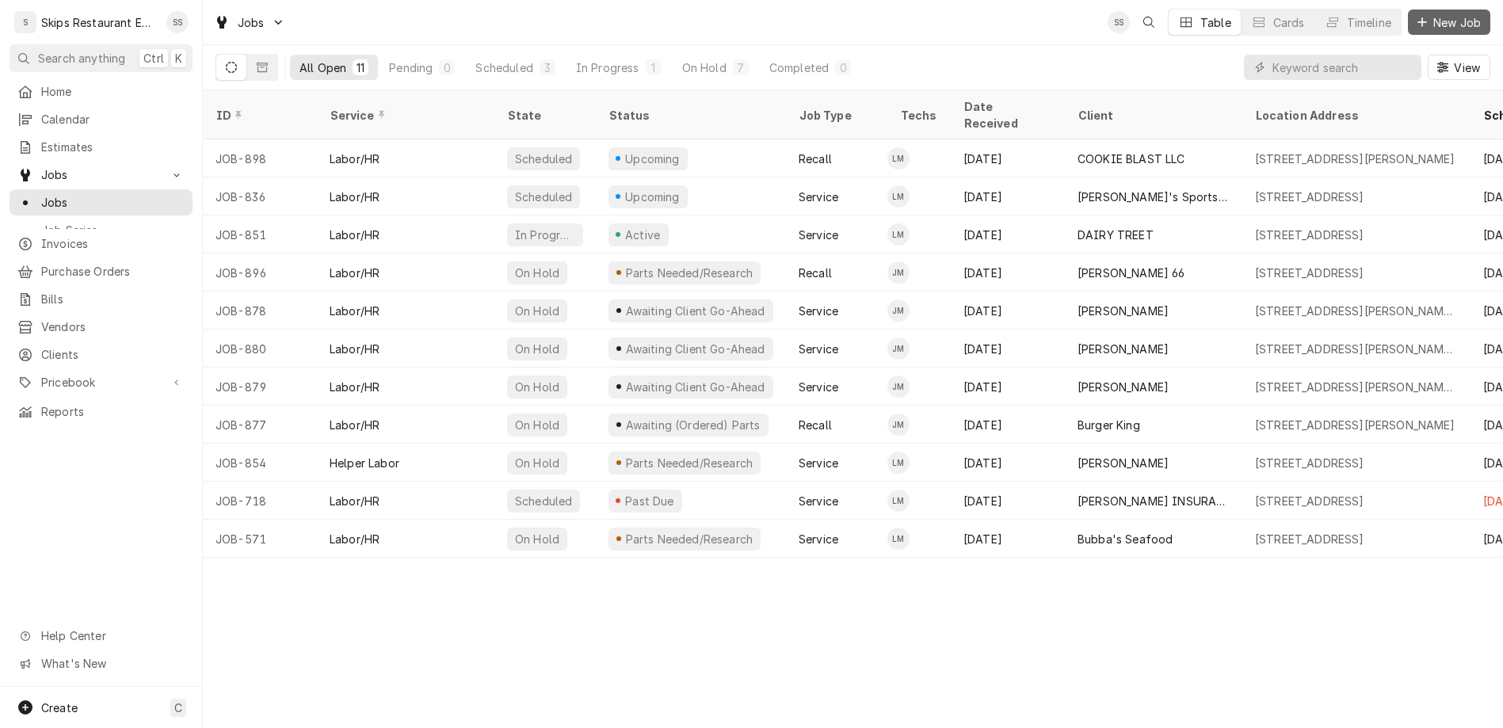
click at [1471, 14] on span "New Job" at bounding box center [1457, 22] width 54 height 17
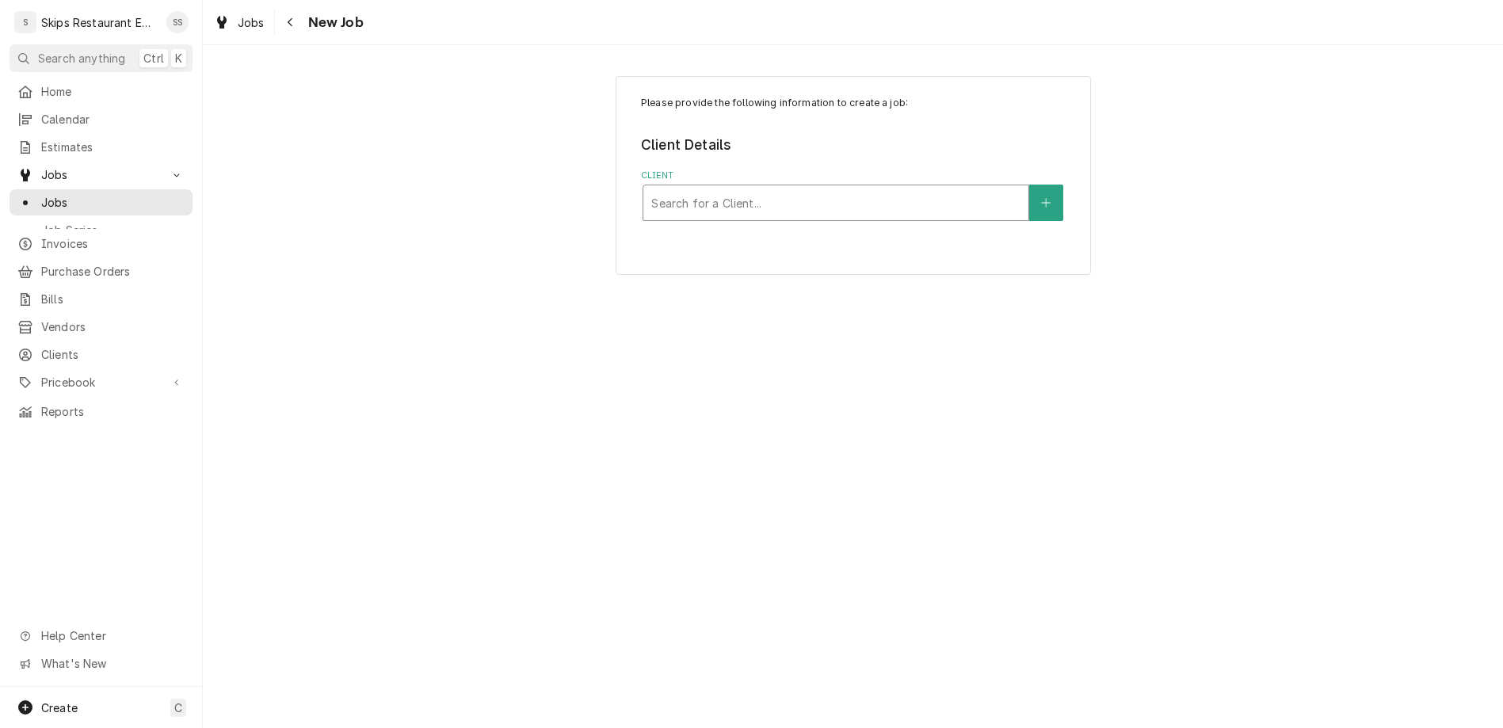
click at [734, 189] on div "Client" at bounding box center [835, 203] width 369 height 29
type input "mi cas"
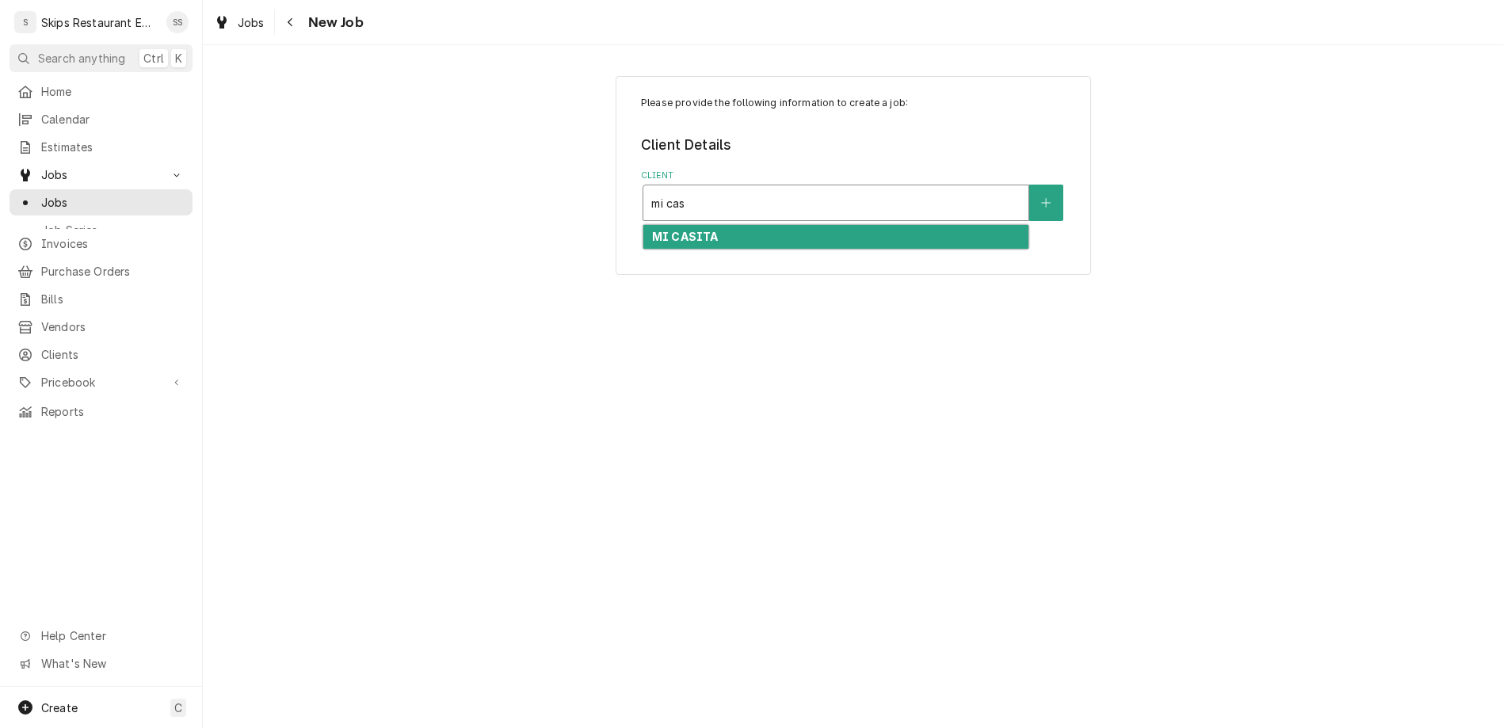
click at [734, 225] on div "MI CASITA" at bounding box center [835, 237] width 385 height 25
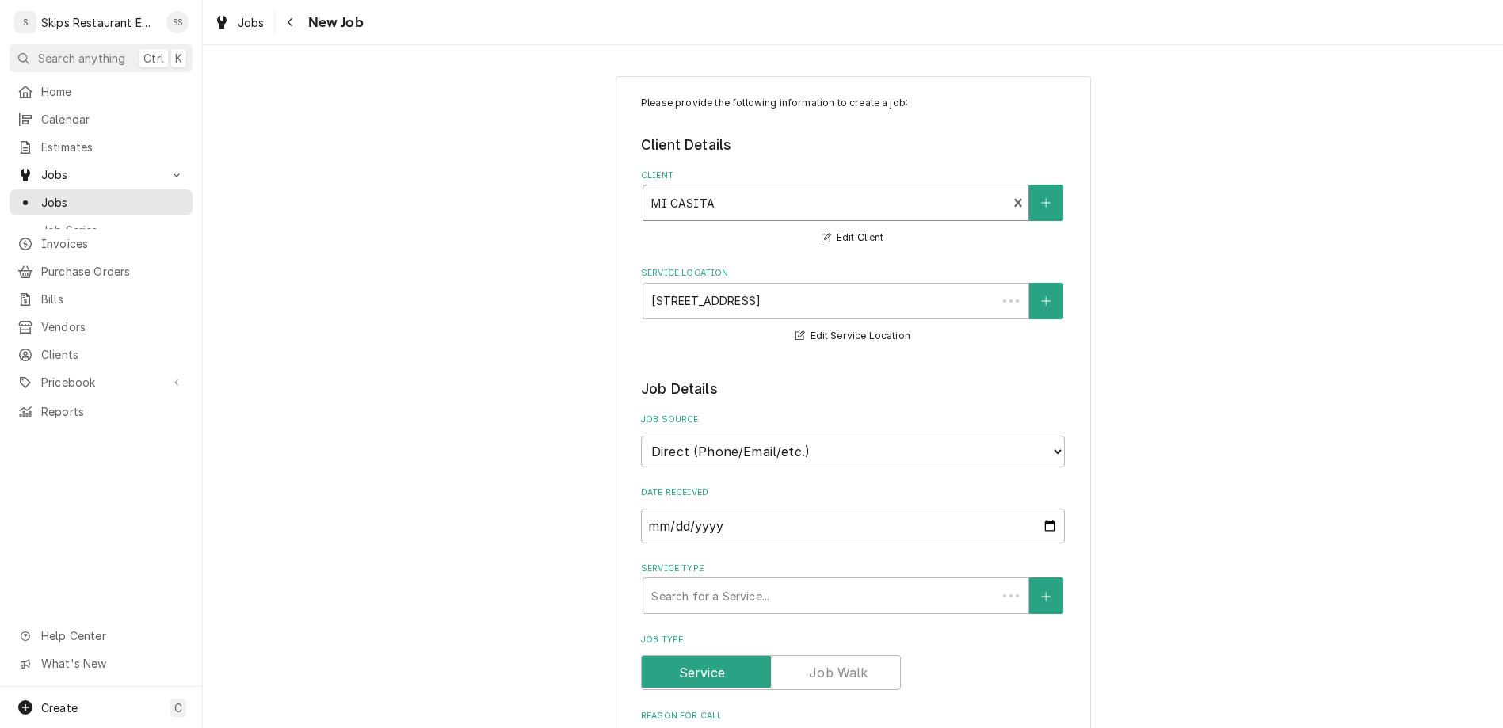
type textarea "x"
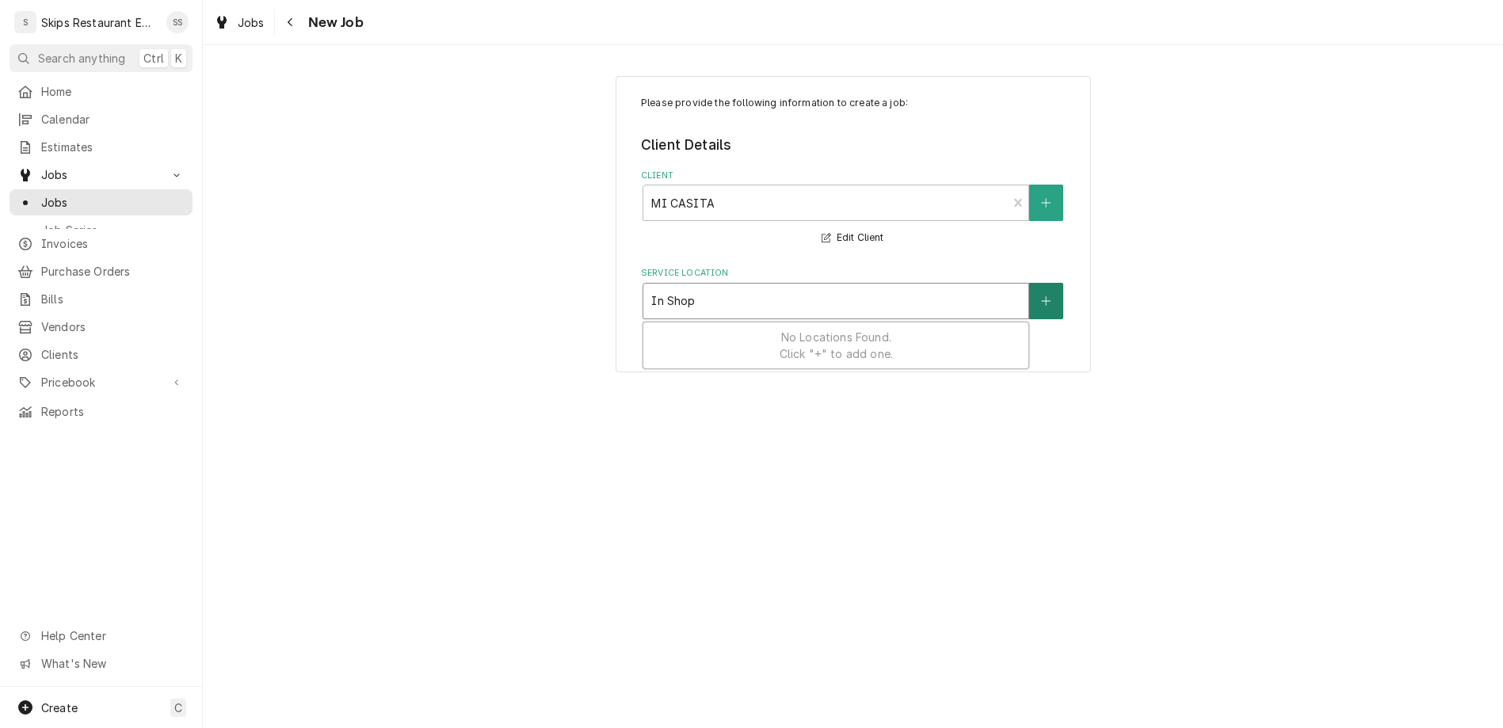
type input "In Shop"
click at [1041, 296] on icon "Create New Location" at bounding box center [1046, 301] width 10 height 11
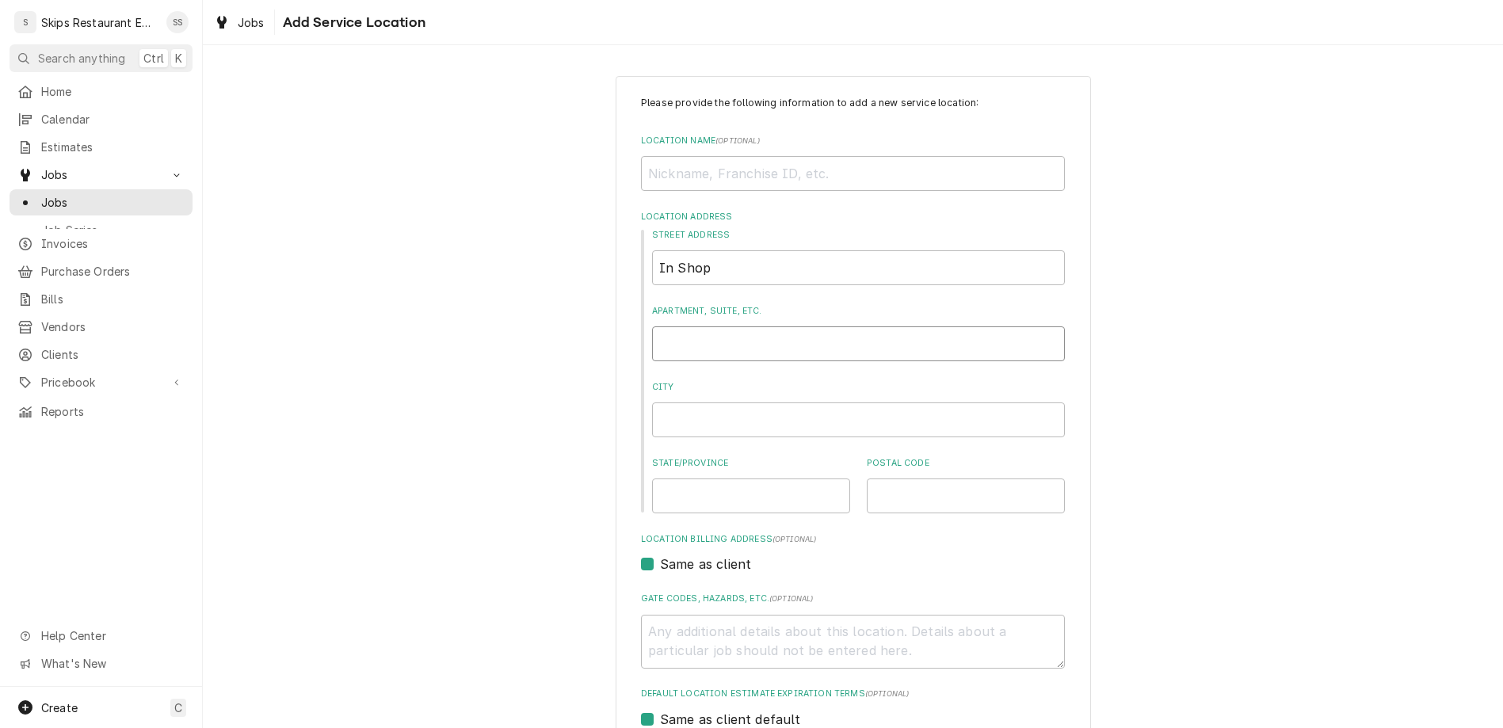
click at [716, 326] on input "Apartment, Suite, etc." at bounding box center [858, 343] width 413 height 35
click at [707, 156] on input "Location Name ( optional )" at bounding box center [853, 173] width 424 height 35
type textarea "x"
type input "I"
type textarea "x"
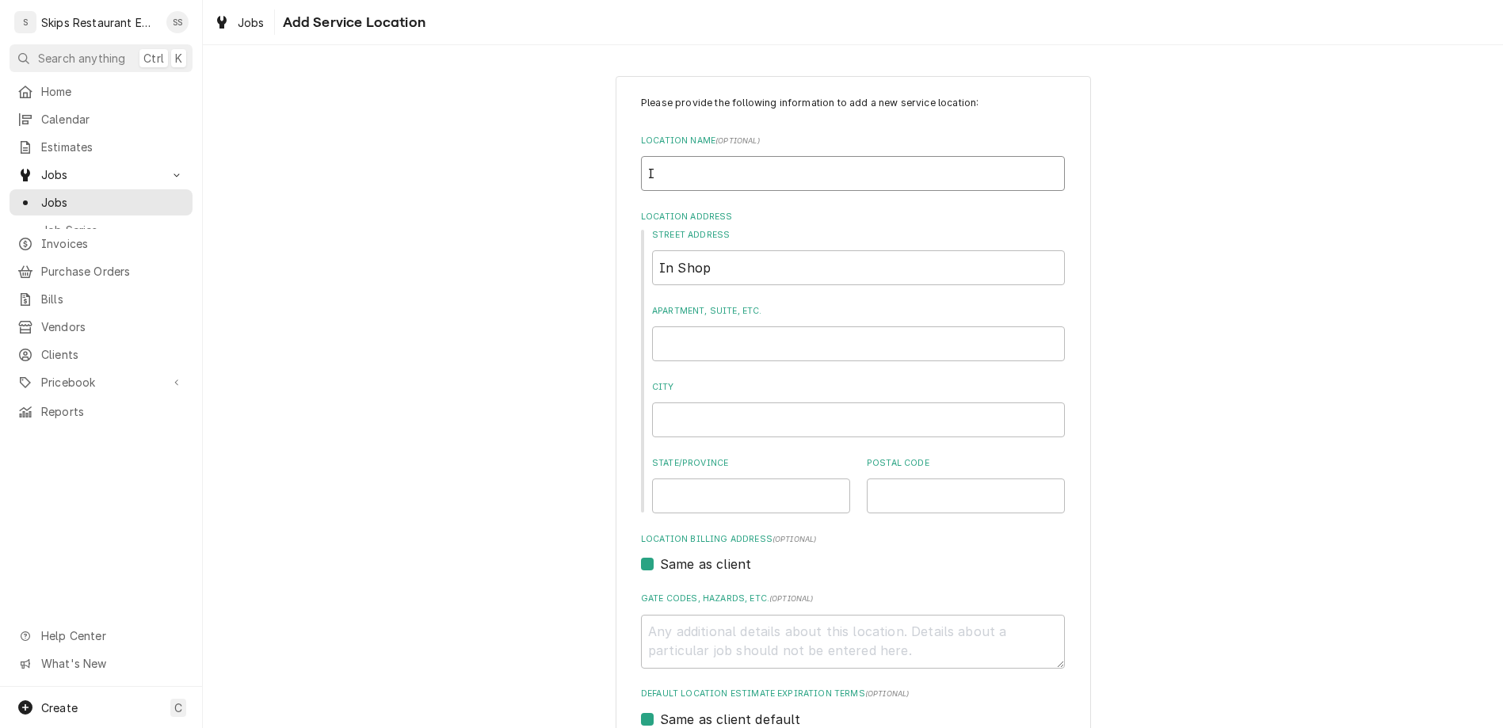
type input "In"
type textarea "x"
type input "In"
type textarea "x"
type input "In S"
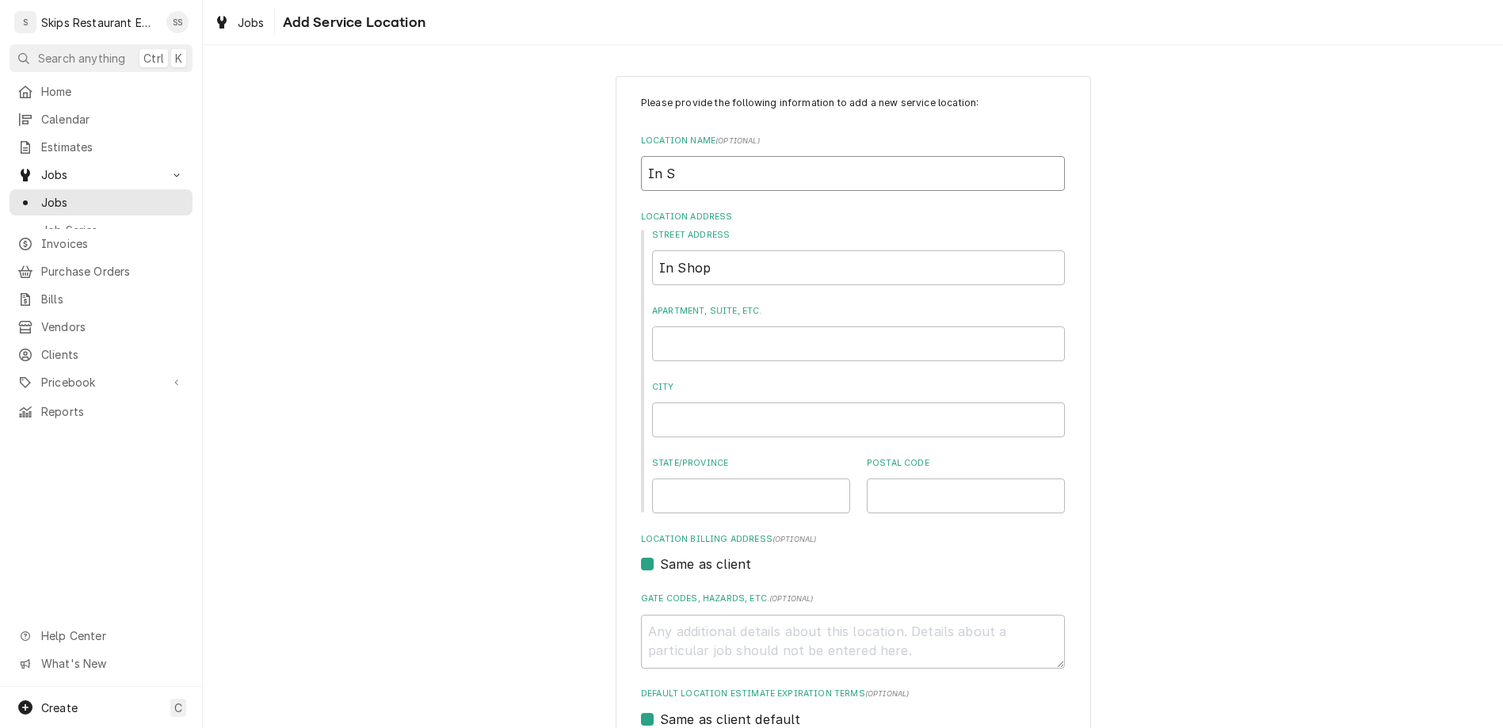
type textarea "x"
type input "In Sh"
type textarea "x"
type input "In Sho"
type textarea "x"
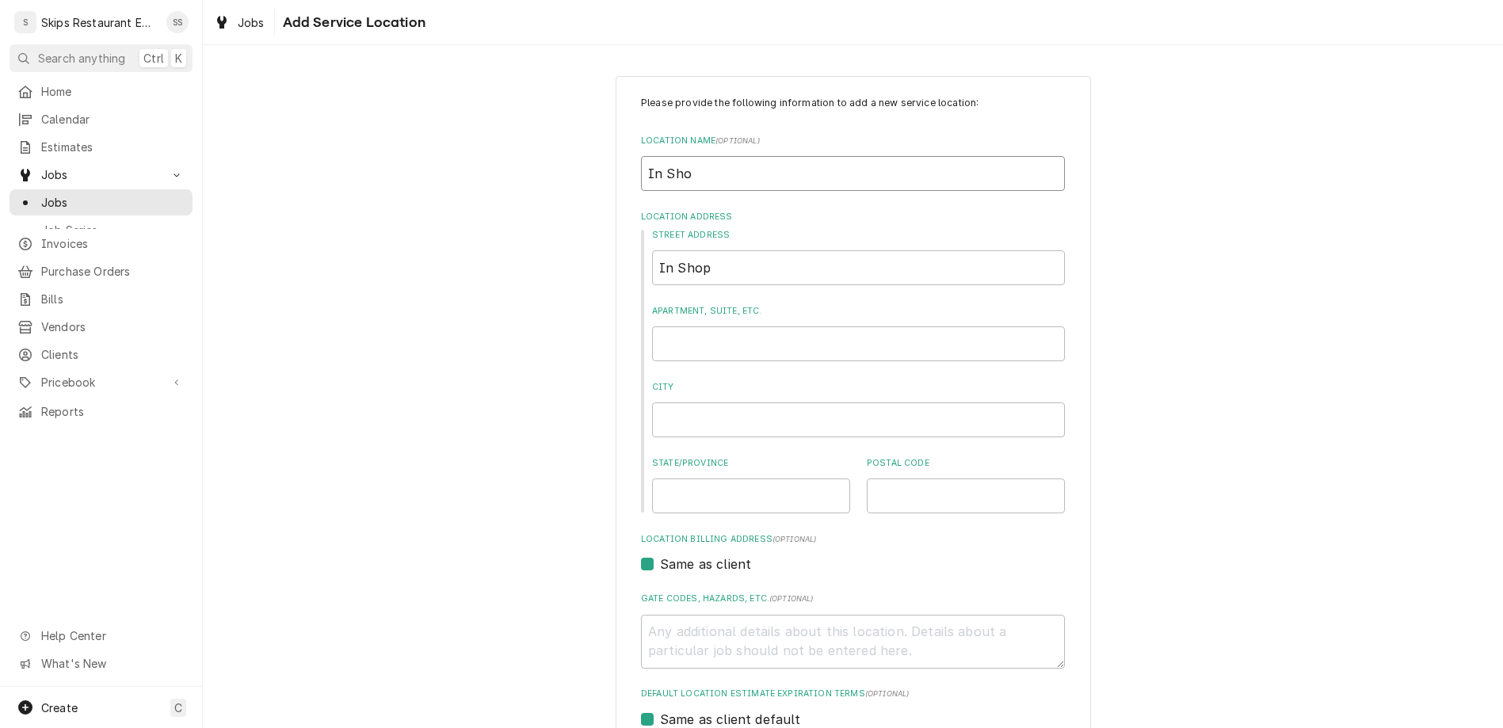
type input "In Shop"
type textarea "x"
type input "In Shop"
type input "1604 Houston Hwy"
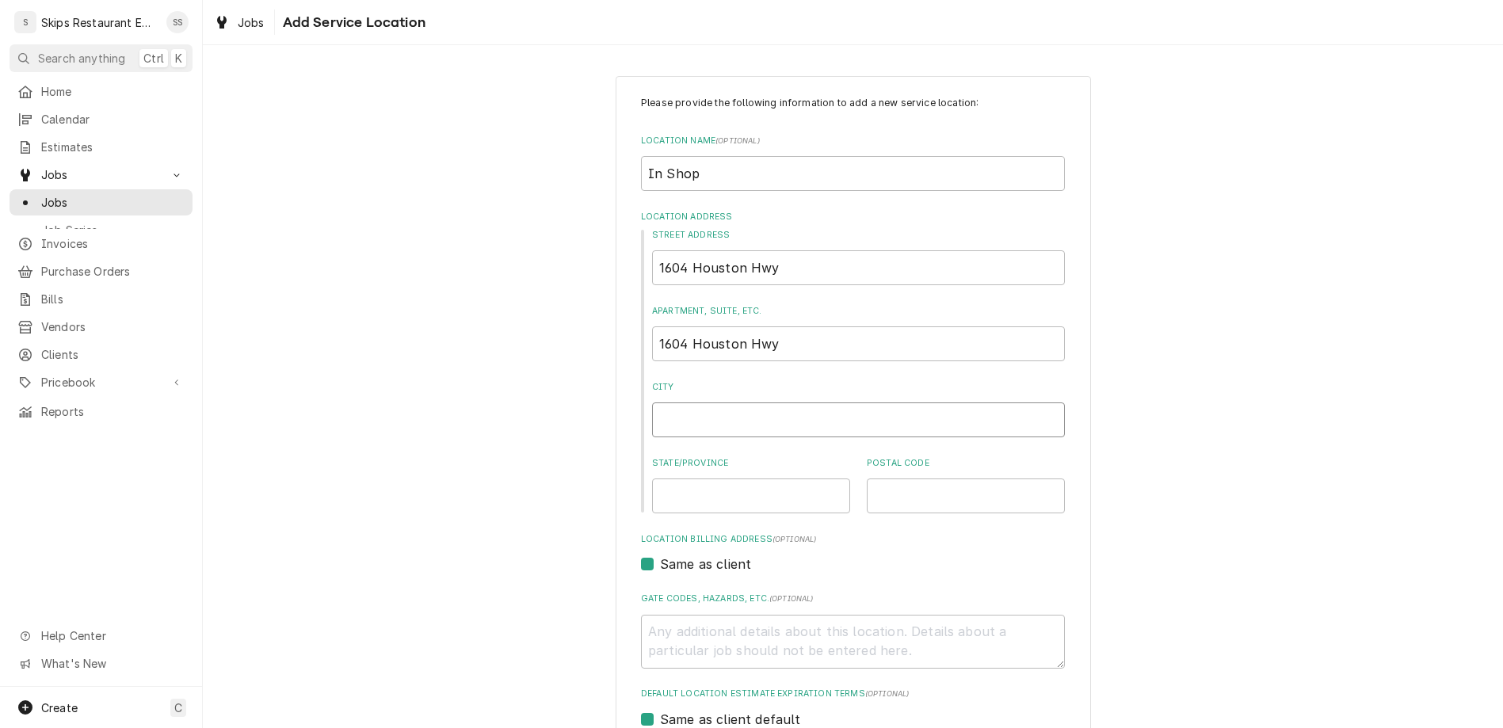
type input "VICTORIA"
type input "[GEOGRAPHIC_DATA]"
type input "77901"
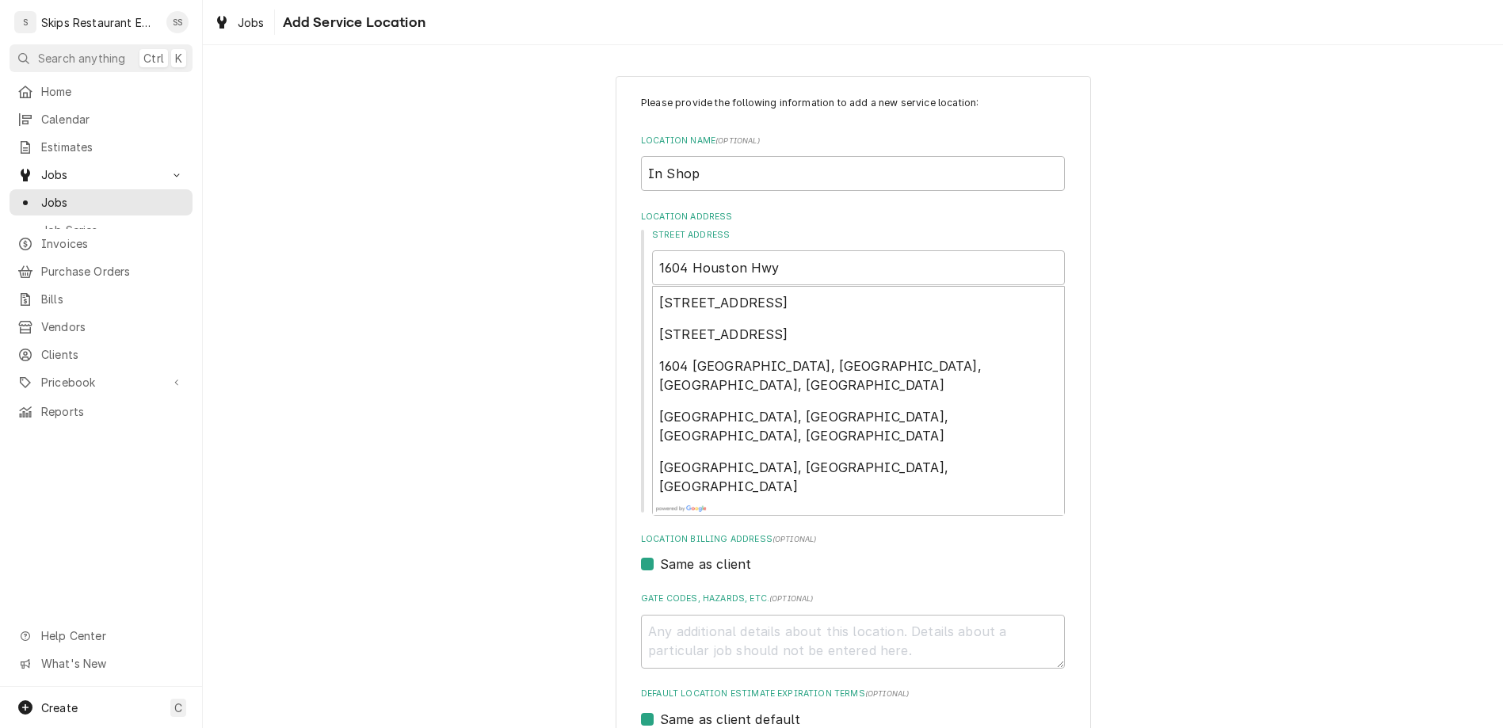
click at [950, 555] on div "Same as client" at bounding box center [853, 564] width 424 height 19
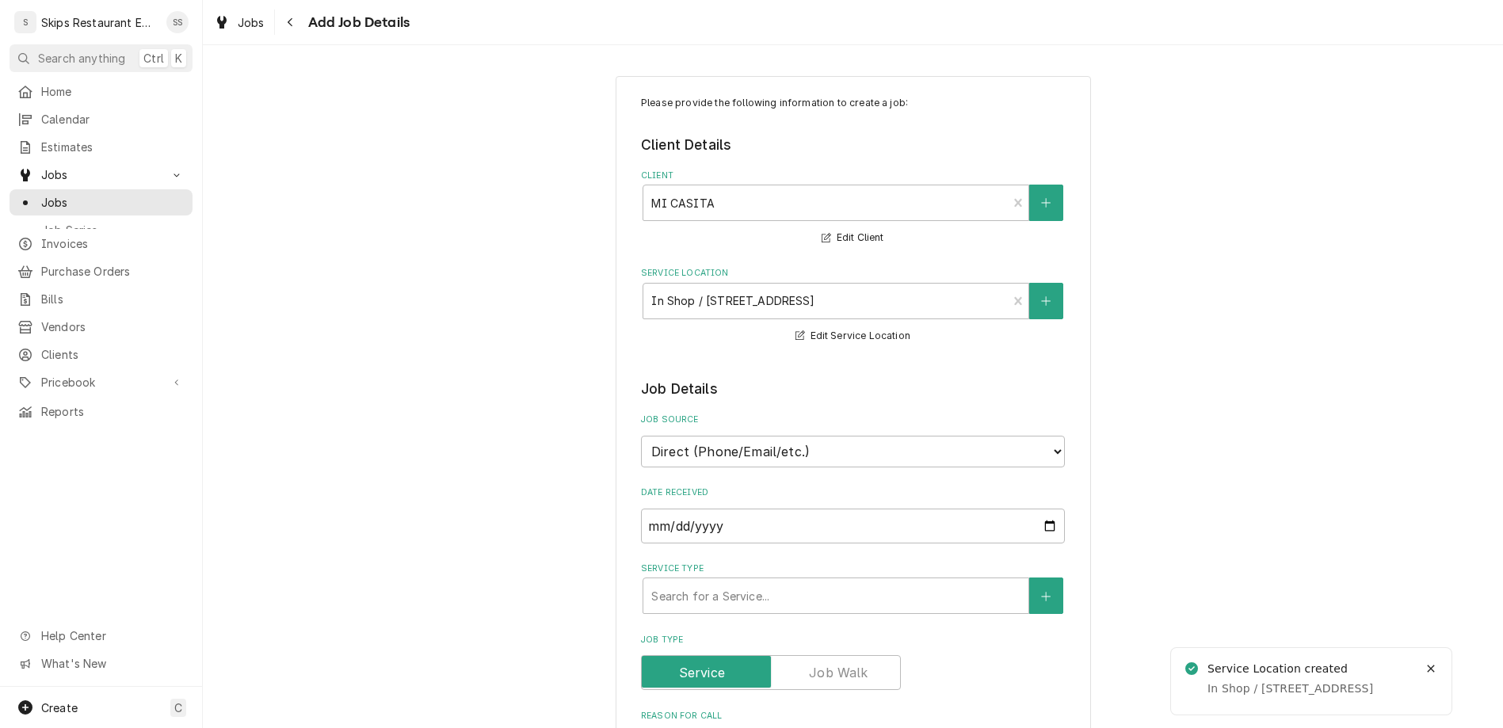
type textarea "x"
type textarea "A"
type textarea "x"
type textarea "At"
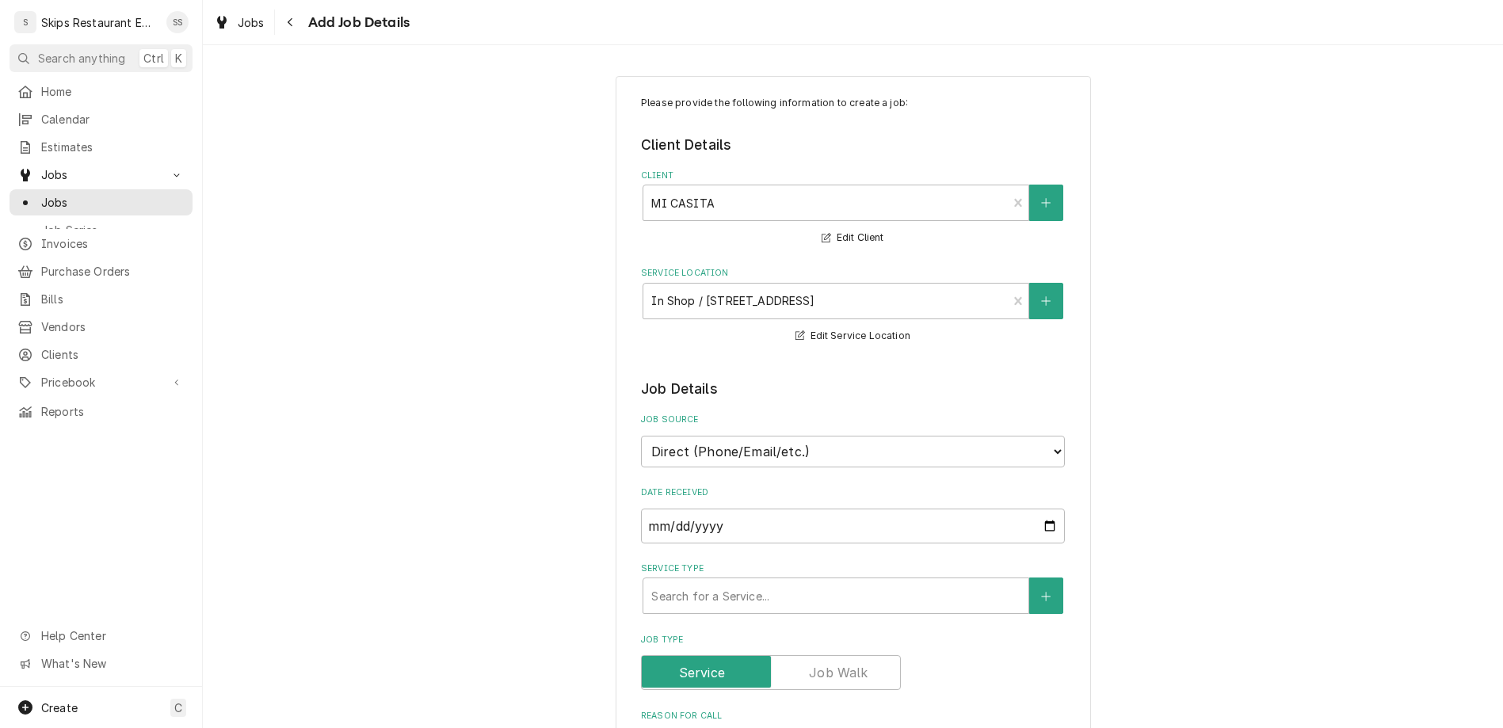
type textarea "x"
type textarea "Att"
type textarea "x"
type textarea "Atta"
type textarea "x"
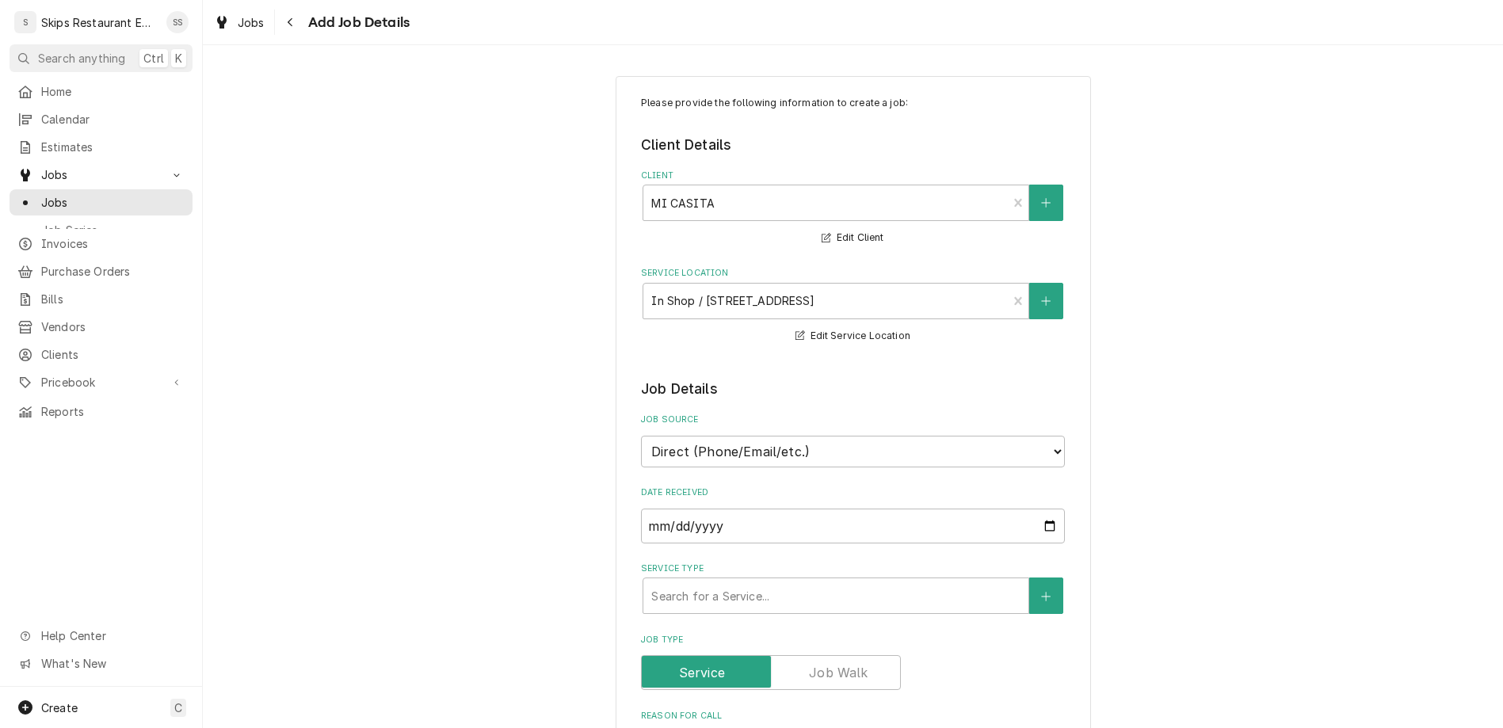
type textarea "Attac"
type textarea "x"
type textarea "Attach"
type textarea "x"
type textarea "Attach"
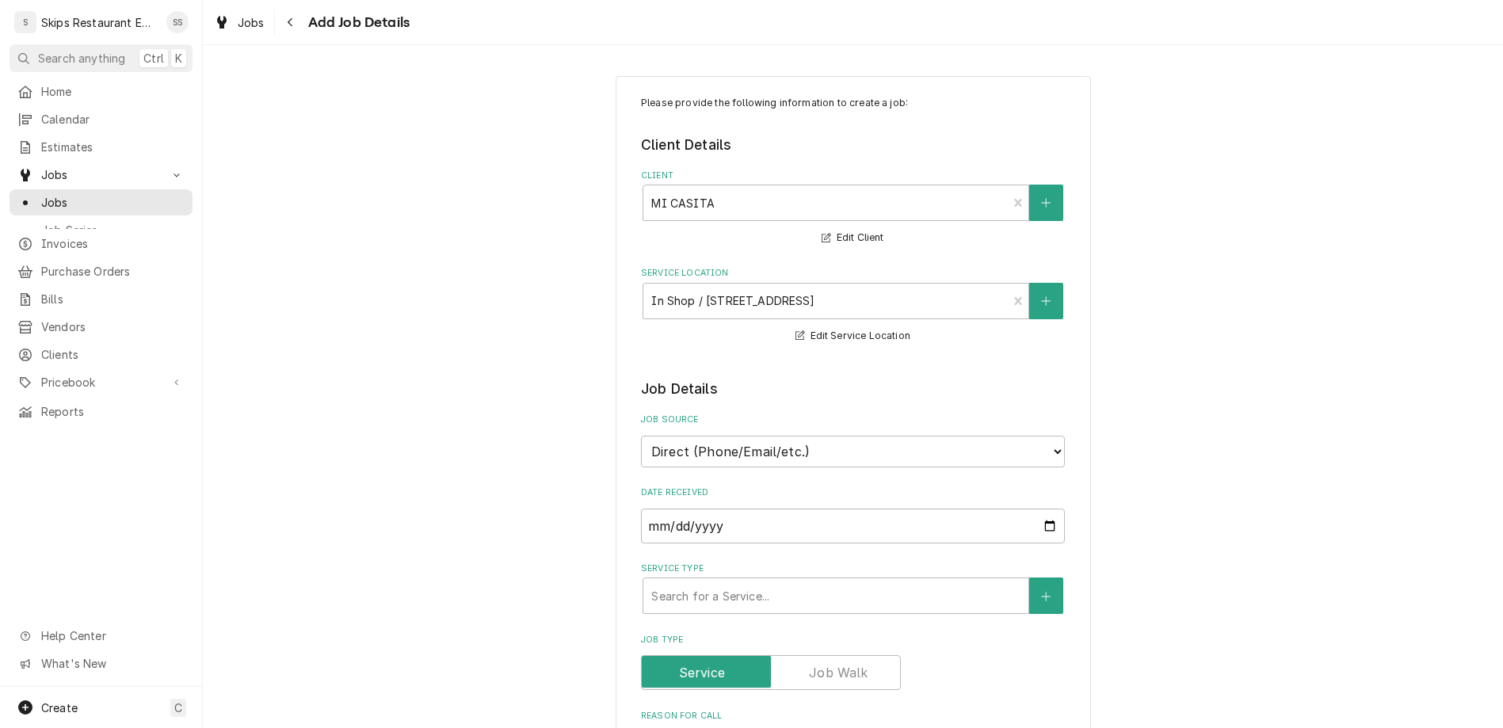
type textarea "x"
type textarea "Attach P"
type textarea "x"
type textarea "Attach Pl"
type textarea "x"
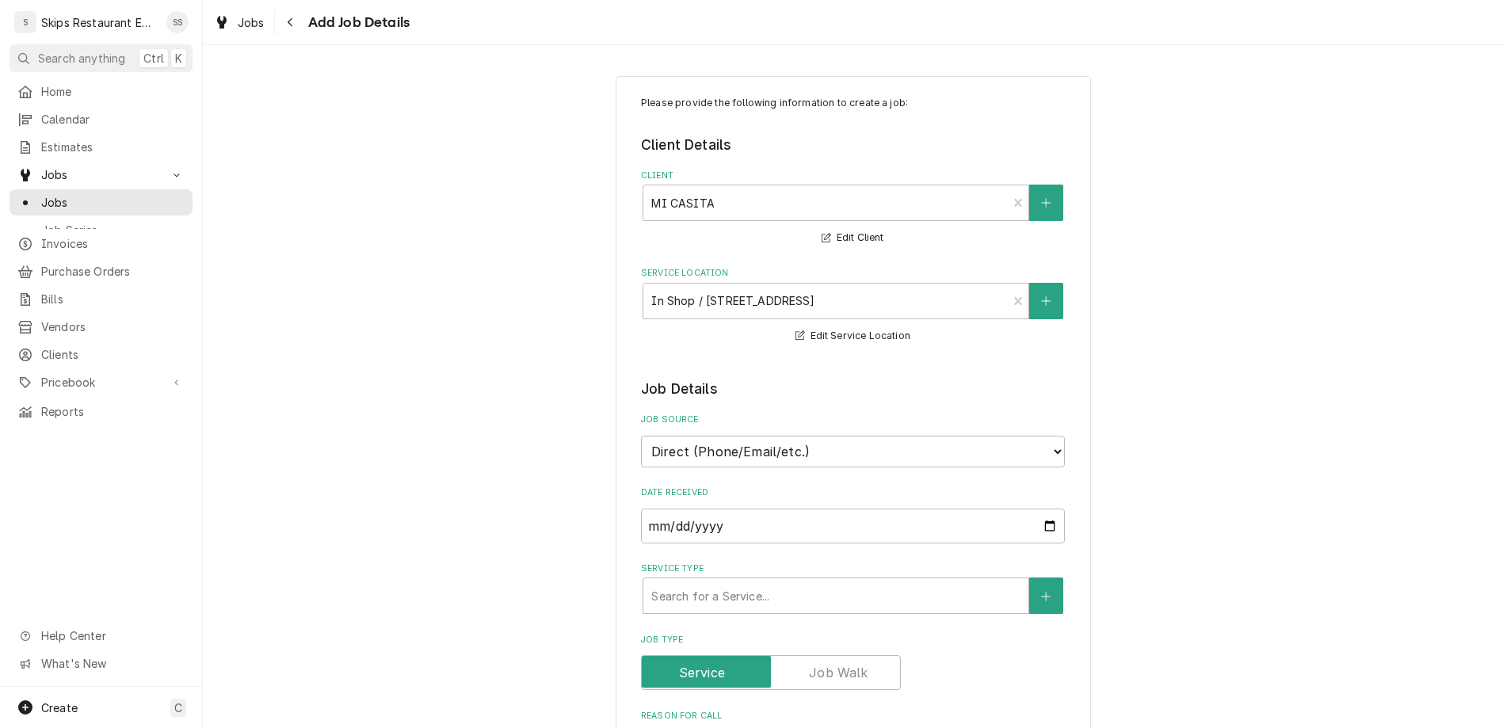
type textarea "Attach Pla"
type textarea "x"
type textarea "Attach Plan"
type textarea "x"
type textarea "Attach Plane"
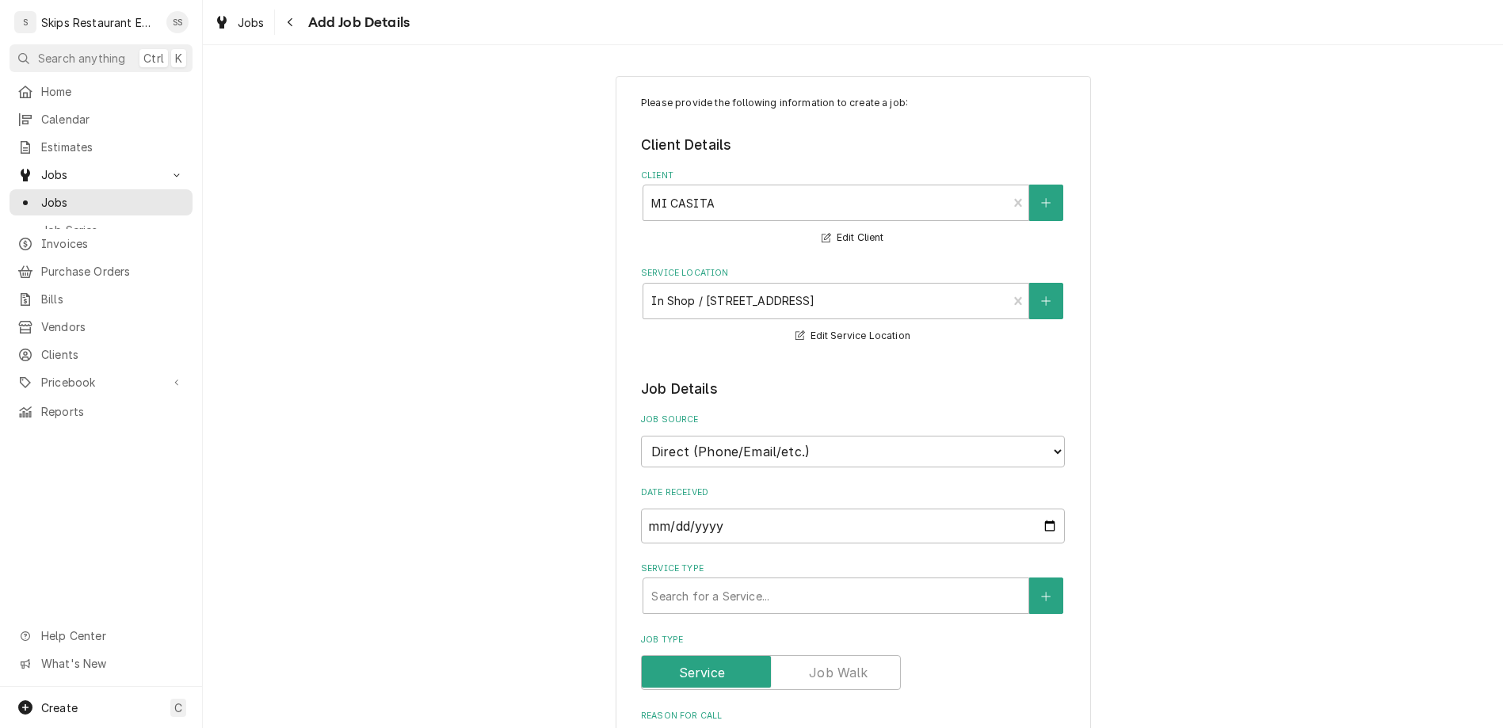
type textarea "x"
type textarea "Attach Planet"
type textarea "x"
type textarea "Attach Planeta"
type textarea "x"
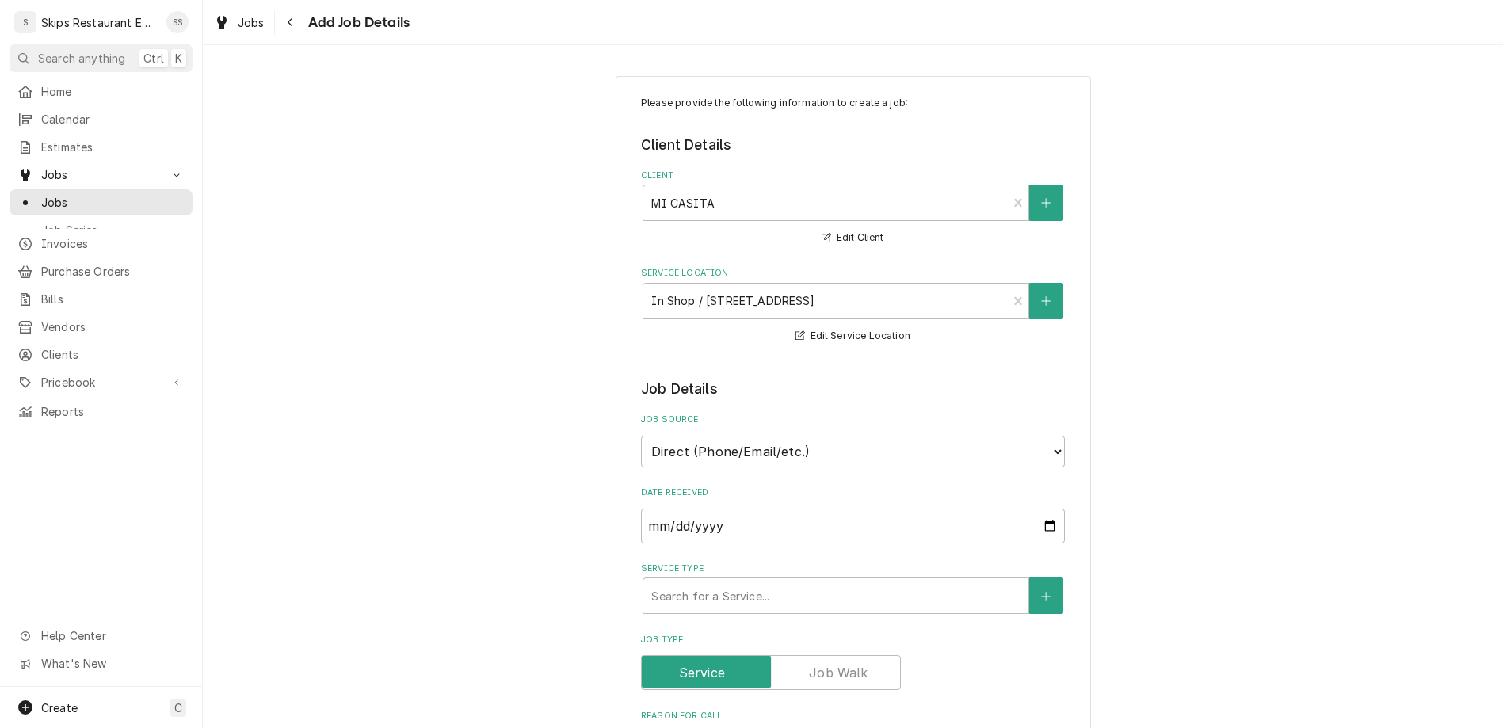
type textarea "Attach Planetar"
type textarea "x"
type textarea "Attach Planetary"
type textarea "x"
type textarea "Attach Planetary"
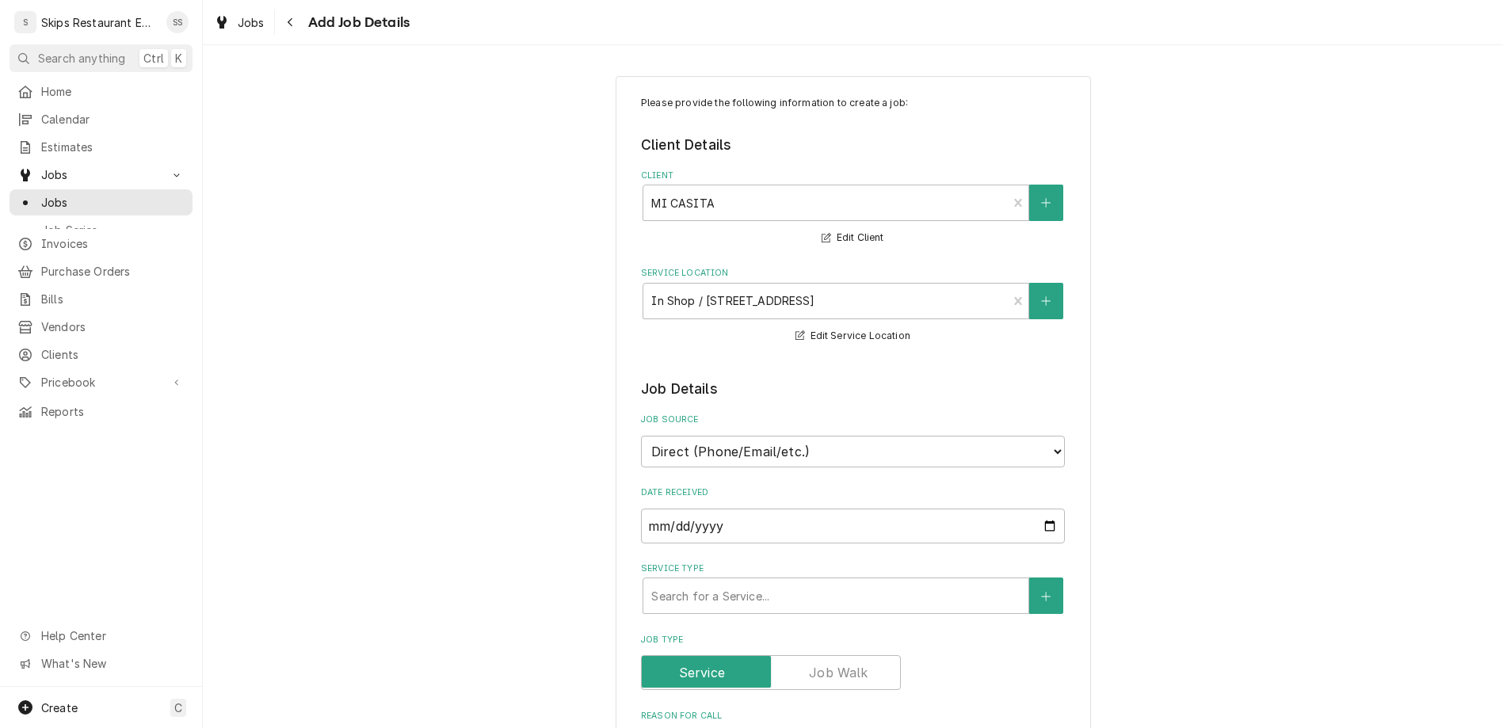
type textarea "x"
type textarea "Attach Planetary t"
type textarea "x"
type textarea "Attach Planetary to"
type textarea "x"
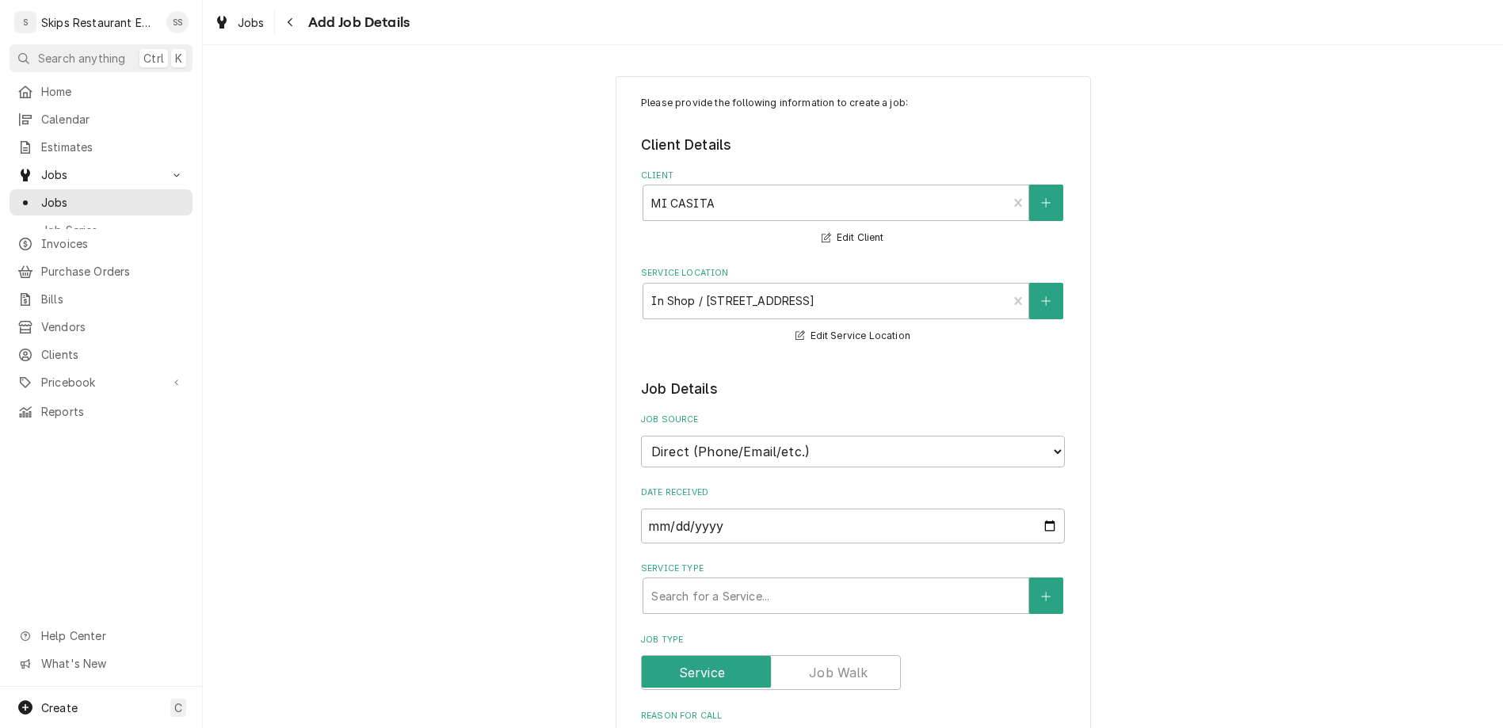
type textarea "Attach Planetary to"
type textarea "x"
type textarea "Attach Planetary to m"
type textarea "x"
type textarea "Attach Planetary to mi"
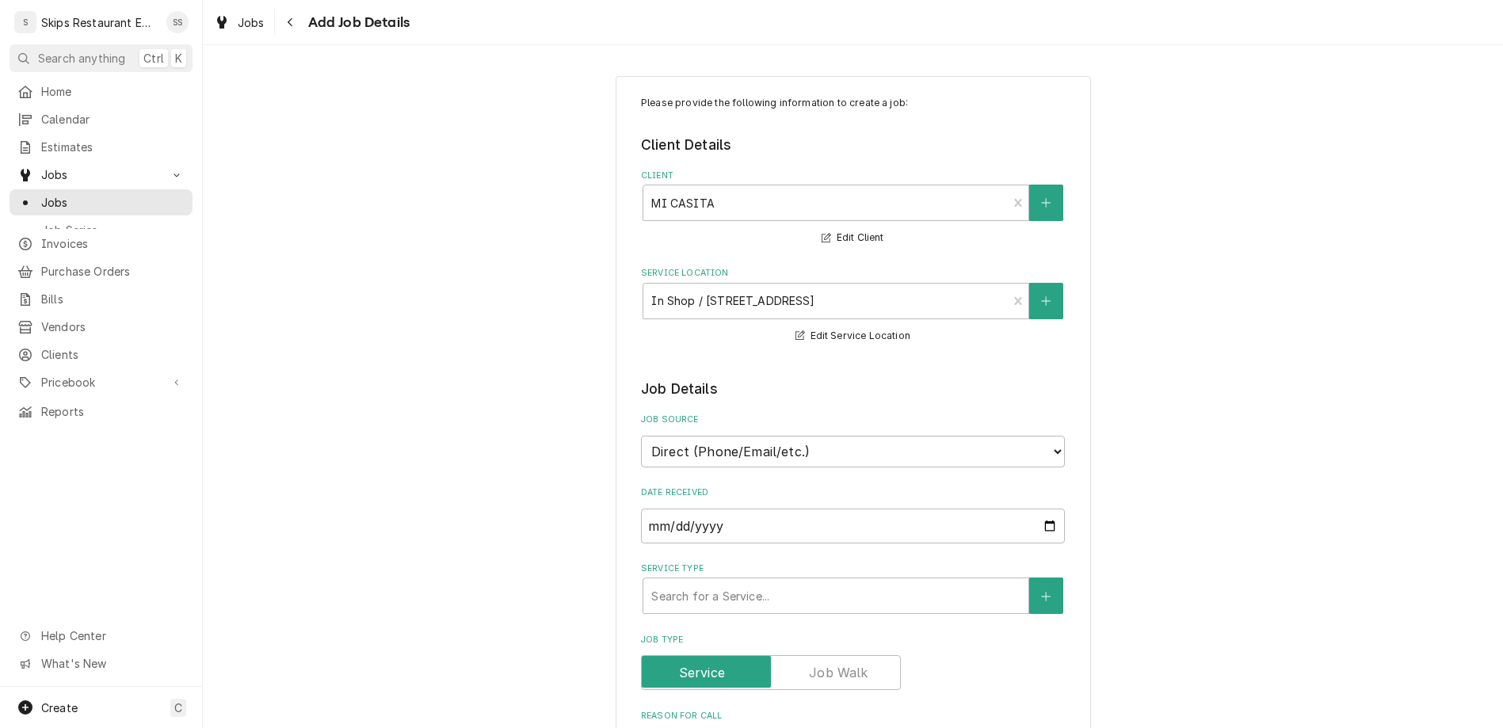
type textarea "x"
type textarea "Attach Planetary to mix"
type textarea "x"
type textarea "Attach Planetary to mixe"
type textarea "x"
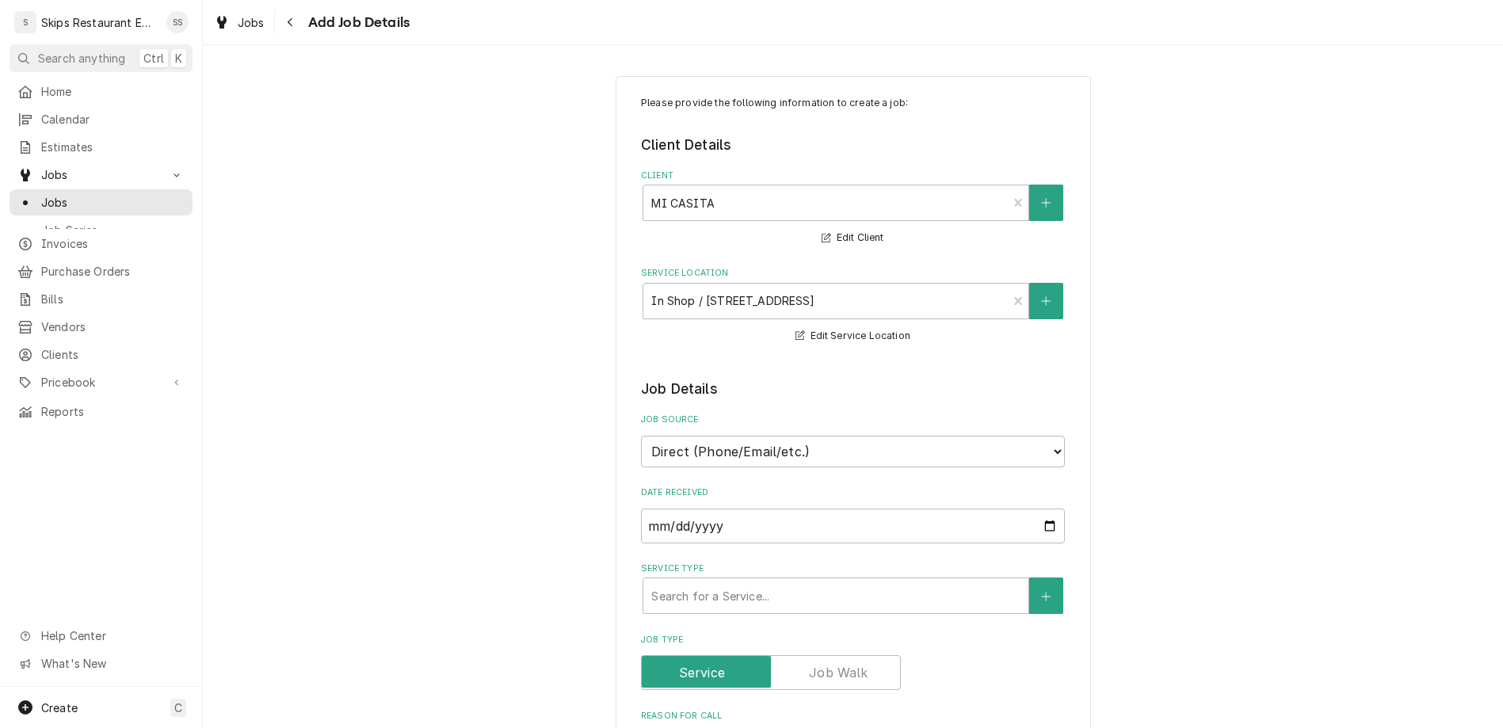
type textarea "Attach Planetary to mixer"
type textarea "x"
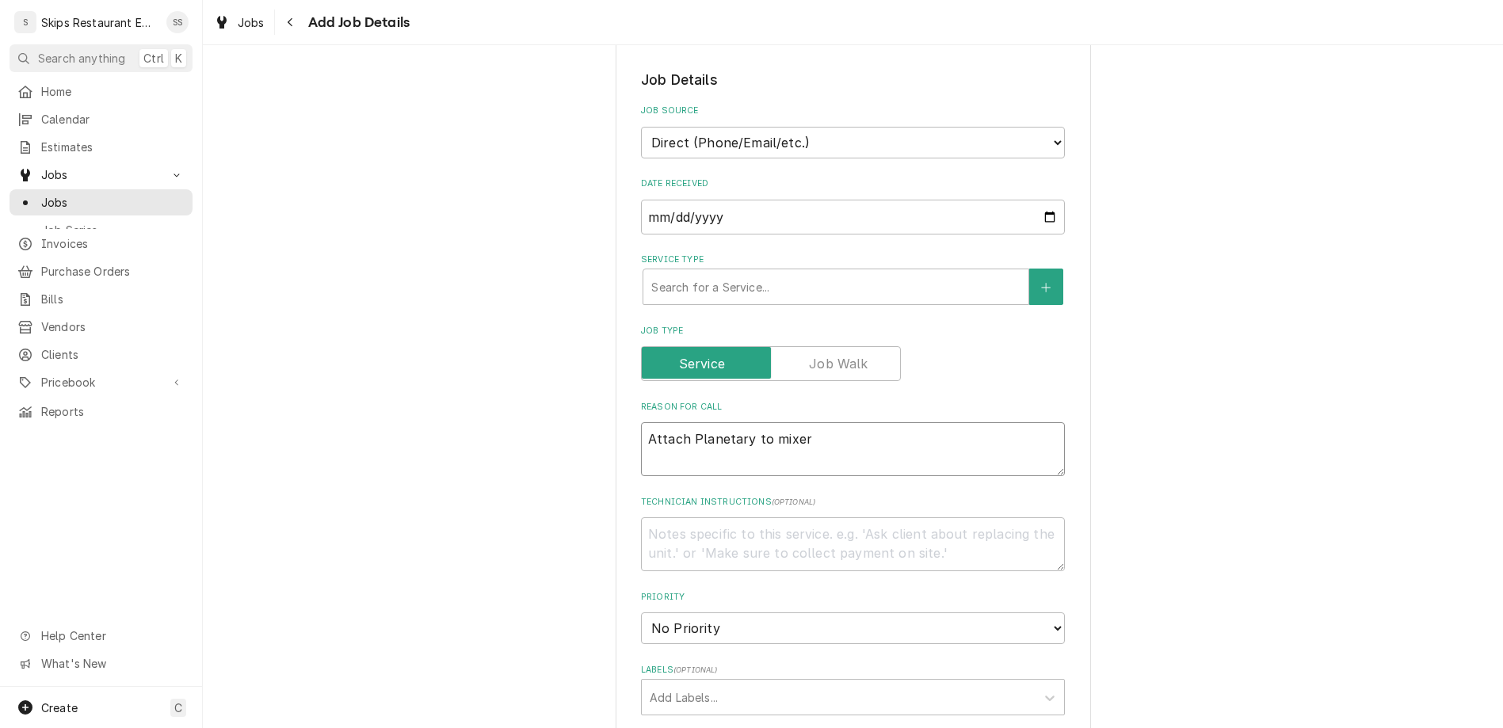
scroll to position [433, 0]
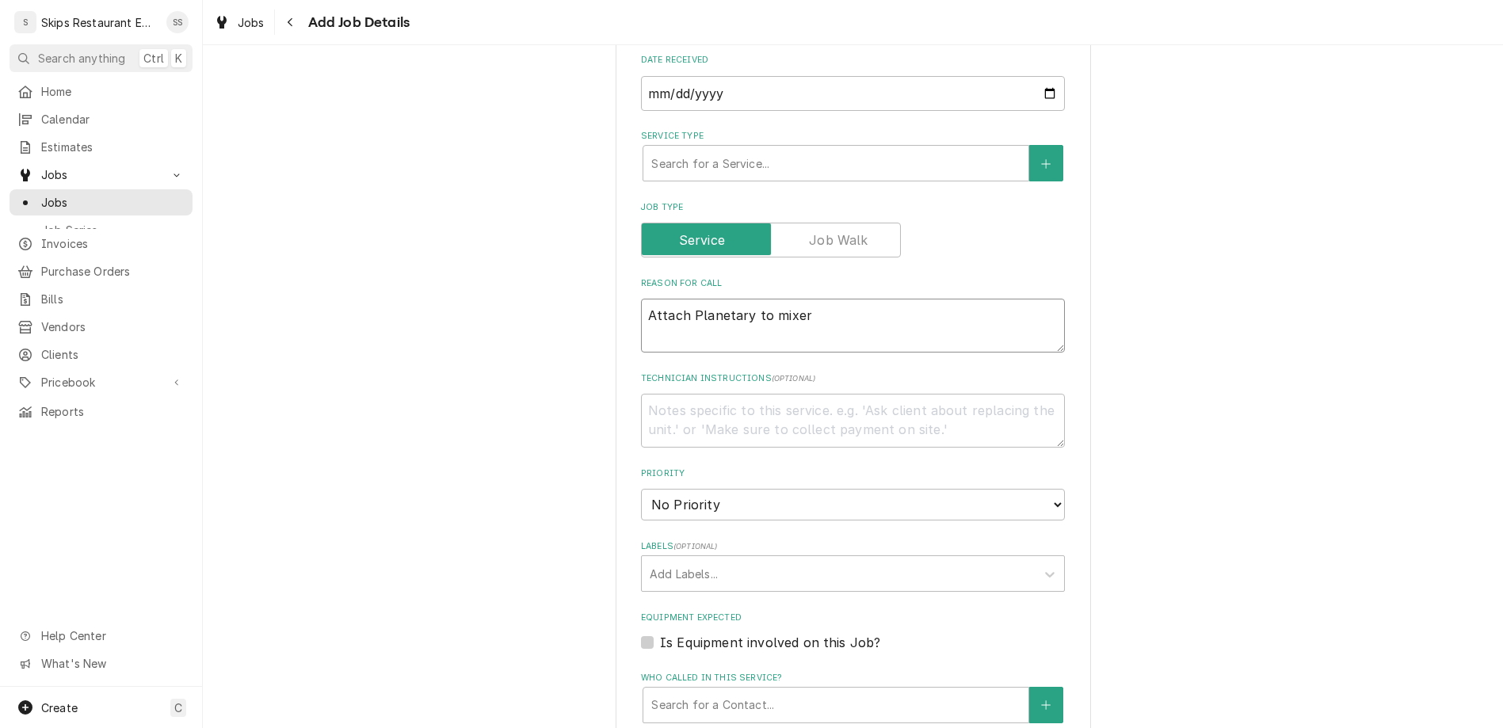
type textarea "Attach Planetary to mixer"
click at [663, 633] on label "Is Equipment involved on this Job?" at bounding box center [770, 642] width 220 height 19
click at [663, 633] on input "Equipment Expected" at bounding box center [872, 650] width 424 height 35
checkbox input "true"
type textarea "x"
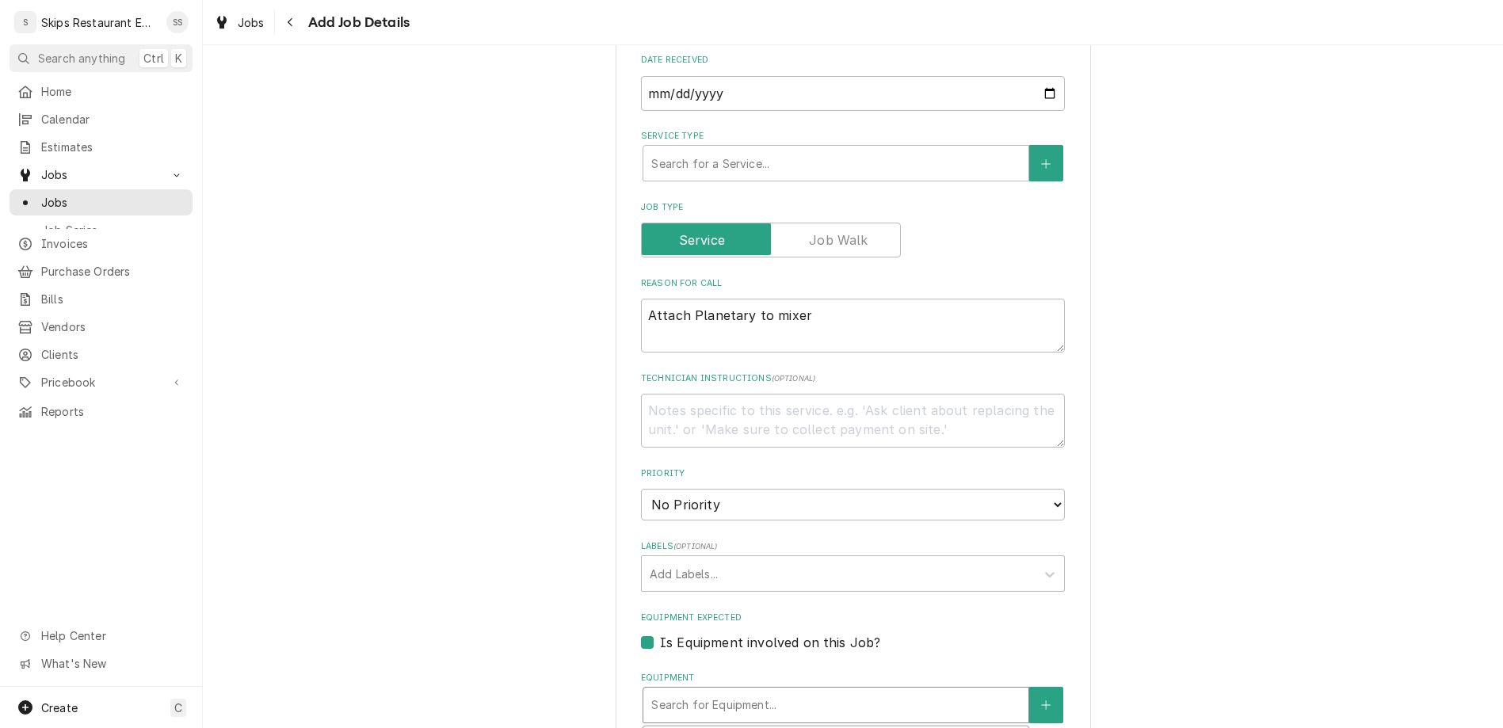
click at [870, 691] on div "Equipment" at bounding box center [835, 705] width 369 height 29
click at [1041, 700] on icon "Create New Equipment" at bounding box center [1046, 705] width 10 height 11
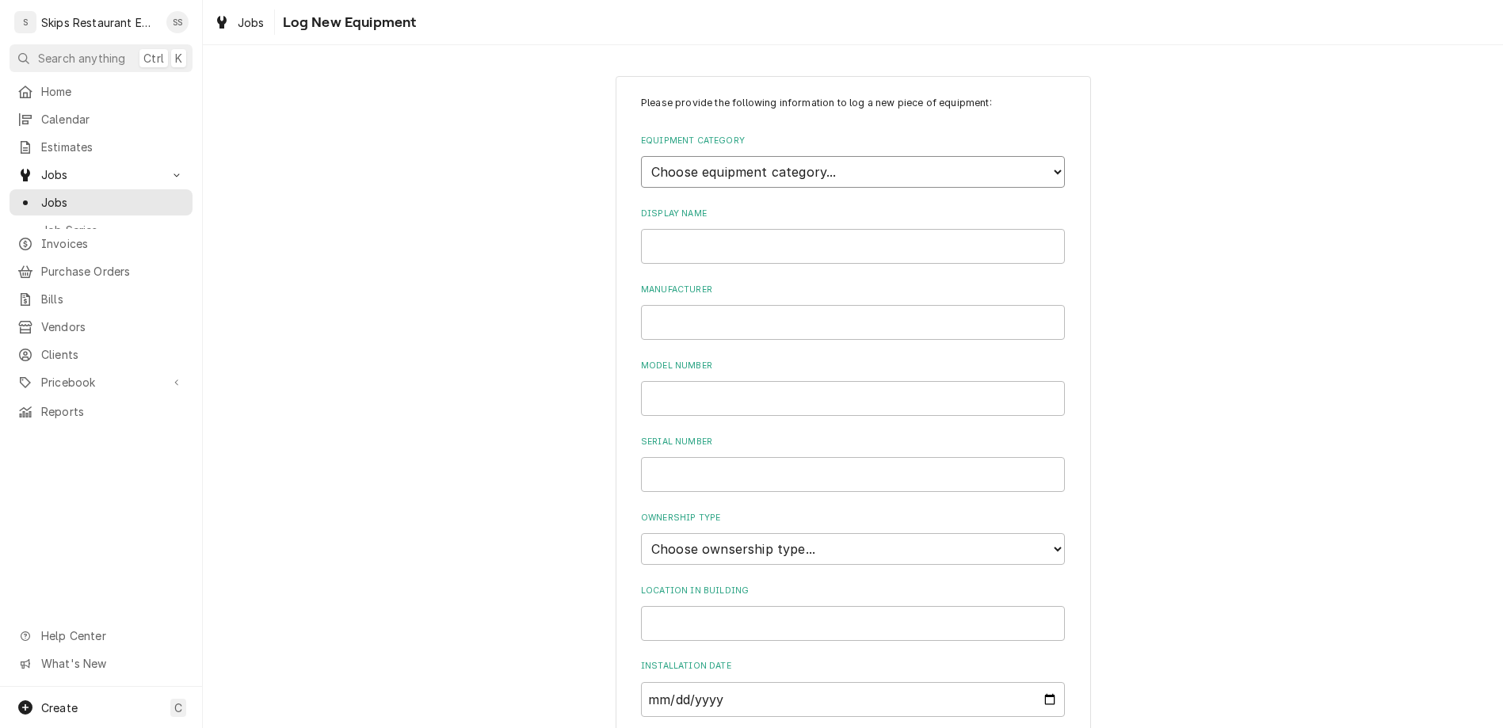
click at [641, 156] on select "Choose equipment category... Cooking Equipment Fryers Ice Machines Ovens and Ra…" at bounding box center [853, 172] width 424 height 32
